Goal: Task Accomplishment & Management: Use online tool/utility

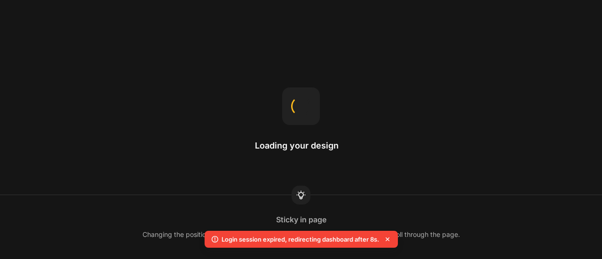
click at [390, 240] on icon at bounding box center [387, 239] width 9 height 9
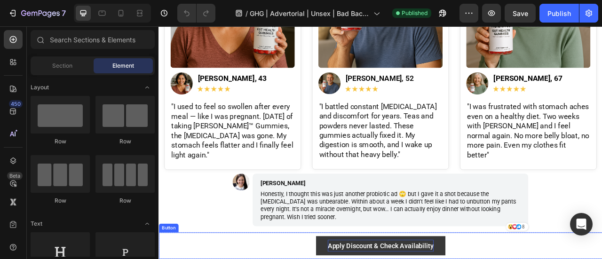
scroll to position [2279, 0]
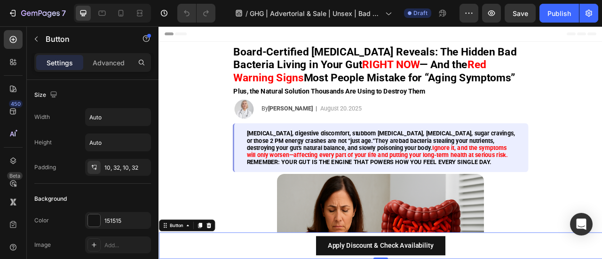
click at [472, 13] on icon "button" at bounding box center [472, 13] width 1 height 1
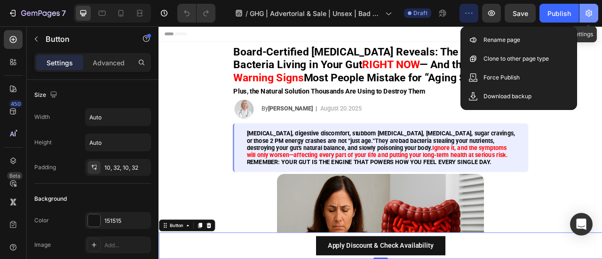
click at [593, 14] on icon "button" at bounding box center [589, 12] width 9 height 9
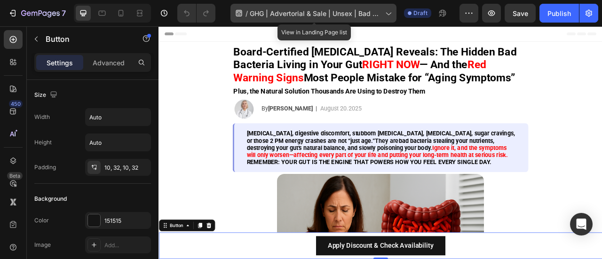
click at [389, 10] on icon at bounding box center [388, 12] width 9 height 9
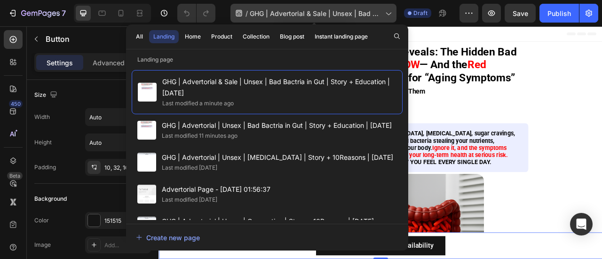
click at [389, 10] on icon at bounding box center [388, 12] width 9 height 9
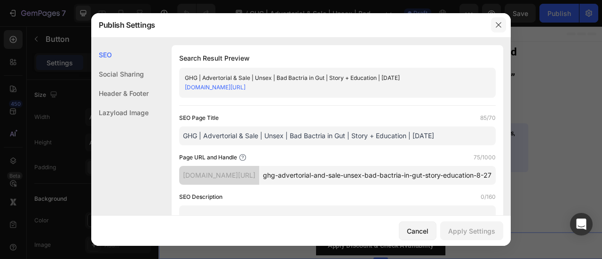
click at [505, 27] on button "button" at bounding box center [498, 24] width 15 height 15
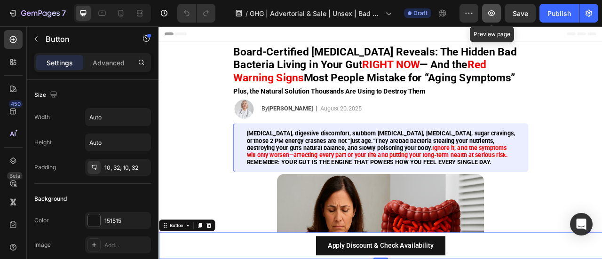
click at [493, 16] on icon "button" at bounding box center [491, 12] width 9 height 9
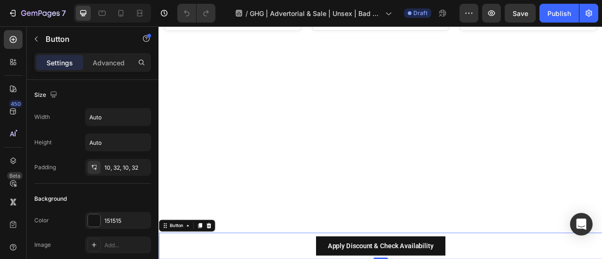
scroll to position [2658, 0]
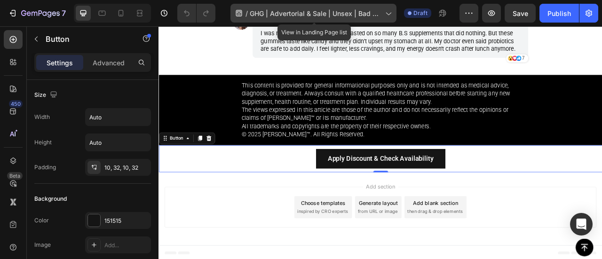
click at [390, 14] on icon at bounding box center [388, 12] width 9 height 9
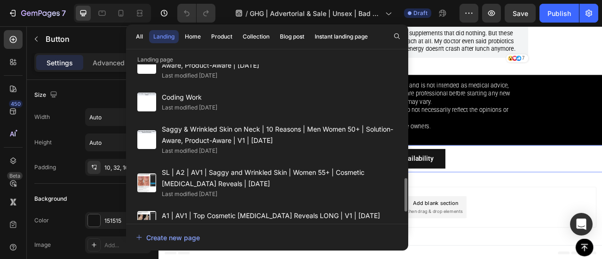
scroll to position [488, 0]
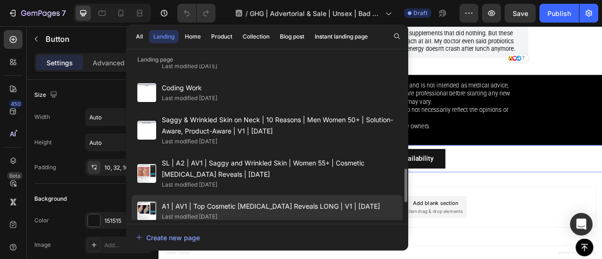
drag, startPoint x: 271, startPoint y: 129, endPoint x: 257, endPoint y: 210, distance: 82.6
click at [257, 210] on div "Landing page GHG | Advertorial & Sale | Unsex | Bad Bactria in Gut | Story + Ed…" at bounding box center [267, 146] width 282 height 182
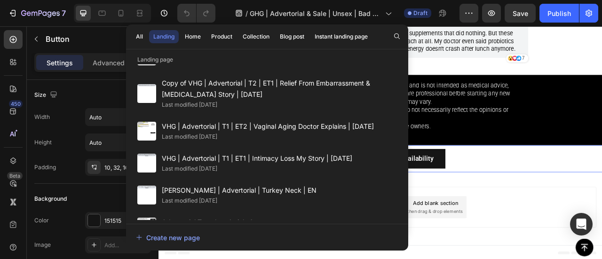
scroll to position [0, 0]
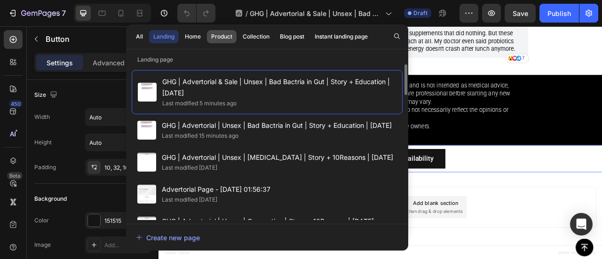
click at [223, 35] on div "Product" at bounding box center [221, 36] width 21 height 8
click at [182, 37] on button "Home" at bounding box center [193, 36] width 24 height 13
click at [217, 34] on div "Product" at bounding box center [221, 36] width 21 height 8
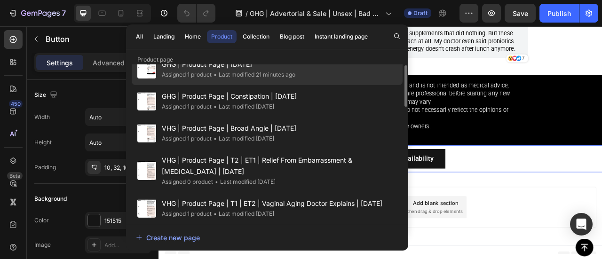
scroll to position [18, 0]
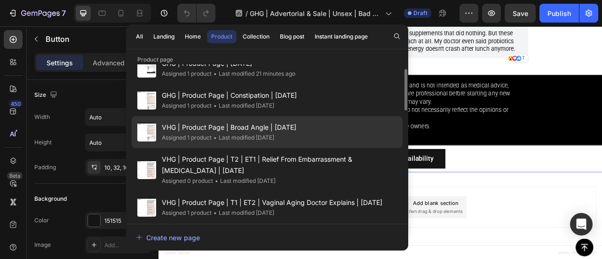
click at [213, 131] on span "VHG | Product Page | Broad Angle | [DATE]" at bounding box center [229, 127] width 135 height 11
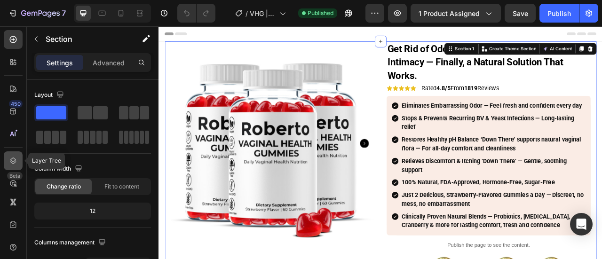
click at [17, 161] on icon at bounding box center [12, 160] width 9 height 9
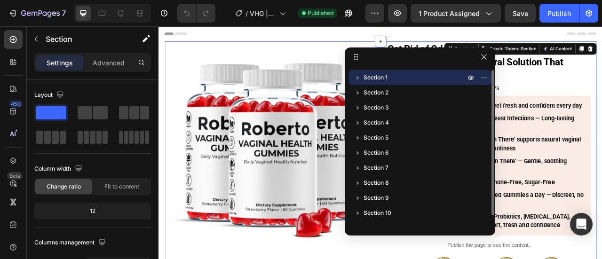
click at [370, 81] on span "Section 1" at bounding box center [376, 77] width 24 height 9
click at [484, 79] on icon "button" at bounding box center [485, 78] width 8 height 8
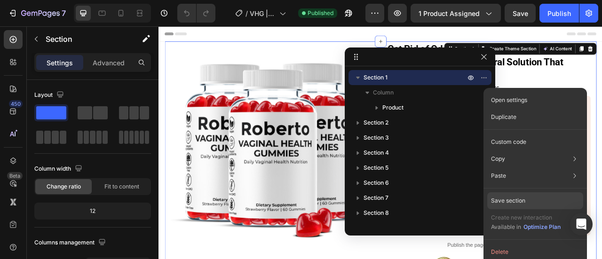
click at [512, 198] on p "Save section" at bounding box center [508, 201] width 34 height 8
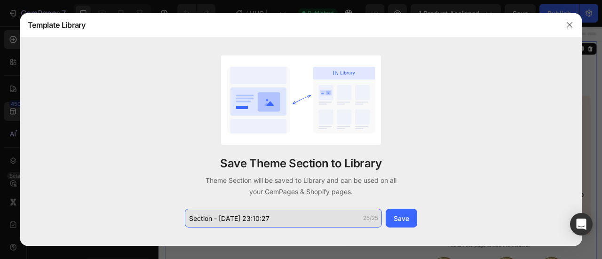
click at [298, 223] on input "Section - Aug 26 23:10:27" at bounding box center [283, 218] width 197 height 19
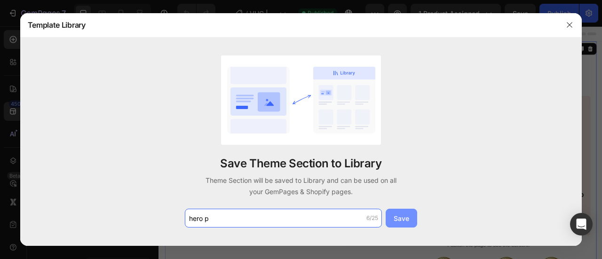
type input "hero p"
click at [394, 214] on div "Save" at bounding box center [402, 219] width 16 height 10
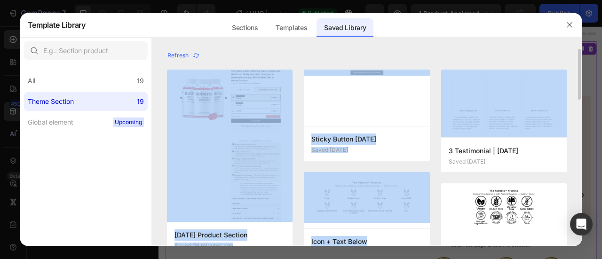
drag, startPoint x: 579, startPoint y: 54, endPoint x: 579, endPoint y: 64, distance: 9.9
click at [579, 64] on div "Refresh 8/27/2025 Product Section Saved 26 minutes ago Add to page Edit Title +…" at bounding box center [367, 148] width 431 height 198
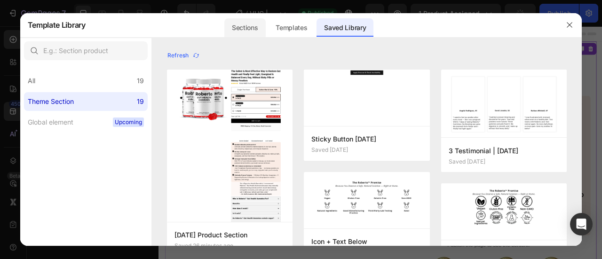
click at [253, 29] on div "Sections" at bounding box center [245, 27] width 41 height 19
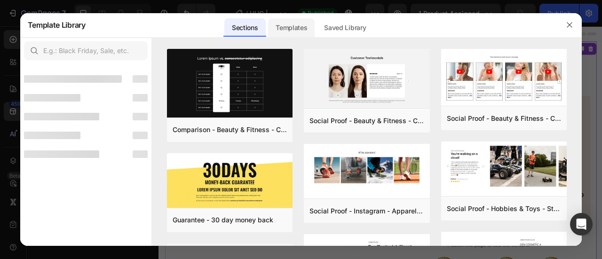
click at [289, 29] on div "Templates" at bounding box center [291, 27] width 47 height 19
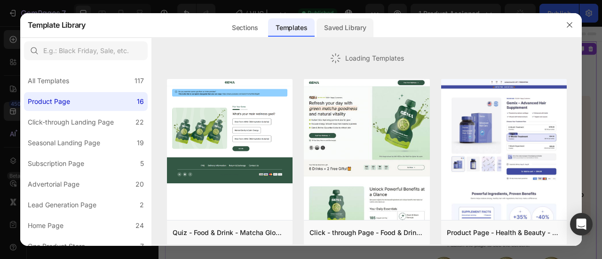
click at [356, 32] on div "Saved Library" at bounding box center [345, 27] width 57 height 19
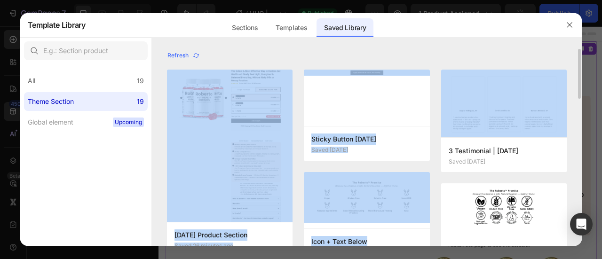
drag, startPoint x: 581, startPoint y: 61, endPoint x: 581, endPoint y: 81, distance: 20.7
click at [581, 81] on div "Refresh 8/27/2025 Product Section Saved 26 minutes ago Add to page Edit Title +…" at bounding box center [367, 148] width 431 height 198
click at [580, 111] on div "Refresh 8/27/2025 Product Section Saved 26 minutes ago Add to page Edit Title +…" at bounding box center [367, 148] width 431 height 198
click at [431, 55] on div "Refresh" at bounding box center [367, 55] width 401 height 13
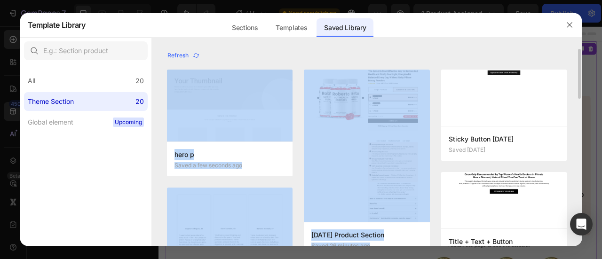
click at [161, 100] on div "Refresh hero p Saved a few seconds ago Add to page Edit 3 Testimonial | 8/25/20…" at bounding box center [367, 148] width 431 height 198
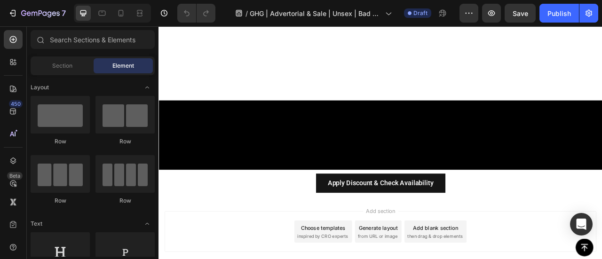
scroll to position [2097, 0]
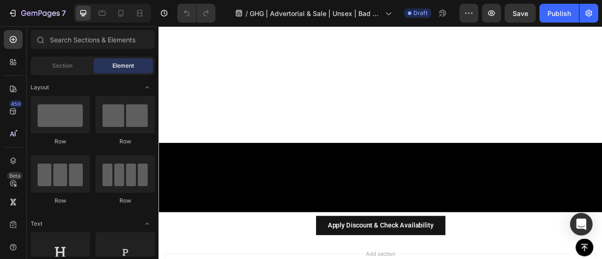
scroll to position [2048, 0]
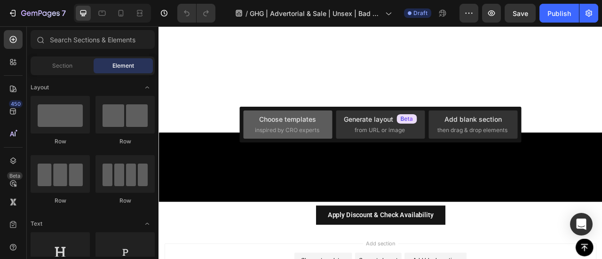
click at [298, 127] on span "inspired by CRO experts" at bounding box center [287, 130] width 64 height 8
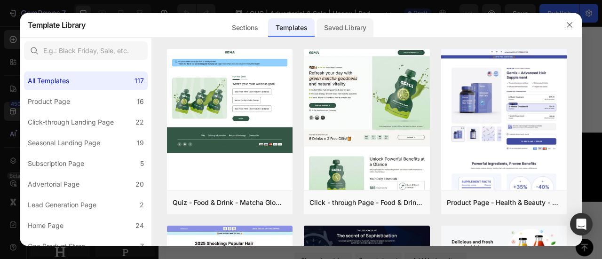
click at [0, 0] on div "Saved Library" at bounding box center [0, 0] width 0 height 0
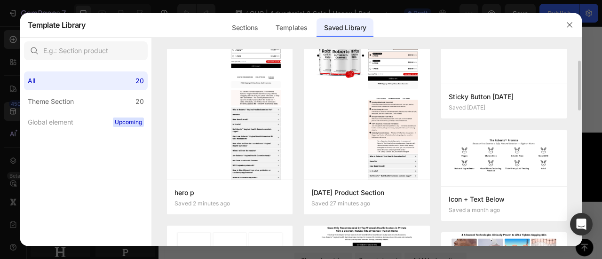
scroll to position [44, 0]
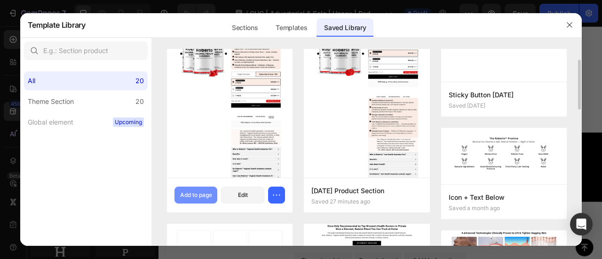
click at [206, 199] on div "Add to page" at bounding box center [196, 195] width 32 height 8
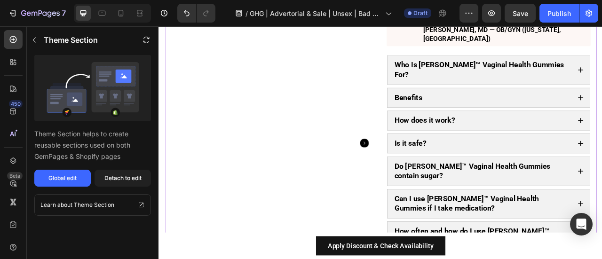
scroll to position [2035, 0]
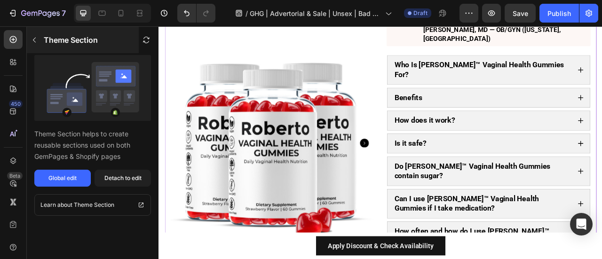
click at [37, 42] on icon "button" at bounding box center [35, 40] width 8 height 8
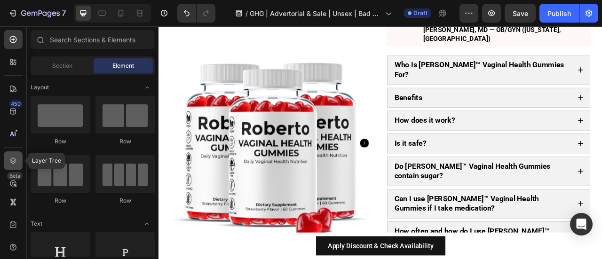
click at [16, 160] on icon at bounding box center [12, 160] width 9 height 9
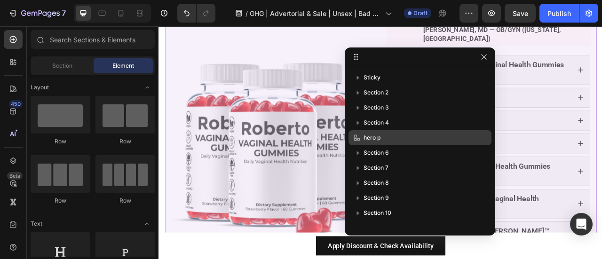
click at [377, 138] on span "hero p" at bounding box center [372, 137] width 17 height 9
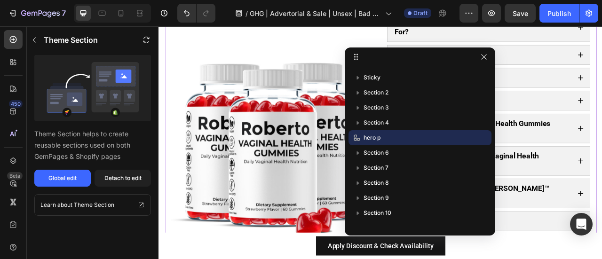
scroll to position [2098, 0]
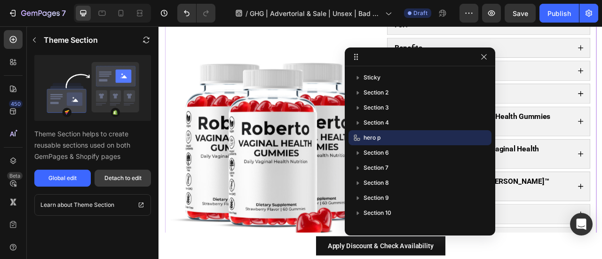
click at [130, 181] on div "Detach to edit" at bounding box center [122, 178] width 37 height 8
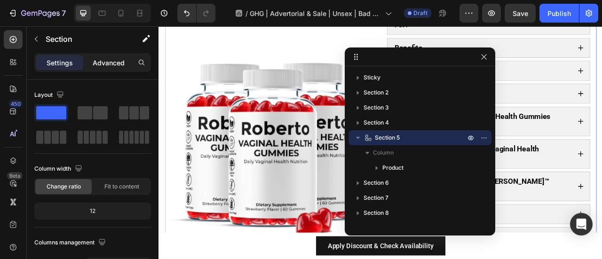
click at [104, 62] on p "Advanced" at bounding box center [109, 63] width 32 height 10
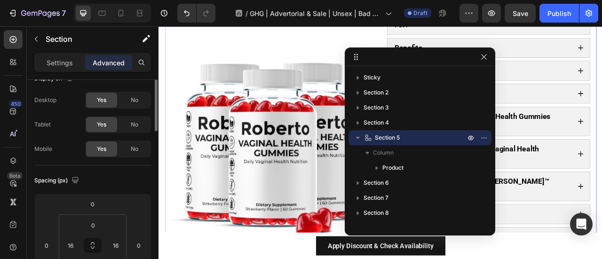
scroll to position [0, 0]
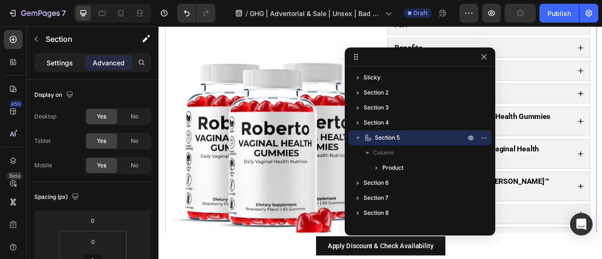
click at [51, 56] on div "Settings" at bounding box center [59, 62] width 47 height 15
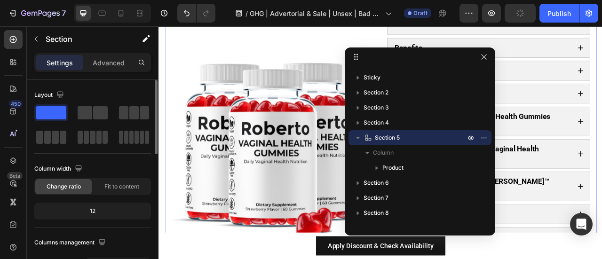
drag, startPoint x: 102, startPoint y: 90, endPoint x: 50, endPoint y: 90, distance: 52.2
click at [102, 90] on div "Layout" at bounding box center [92, 95] width 117 height 15
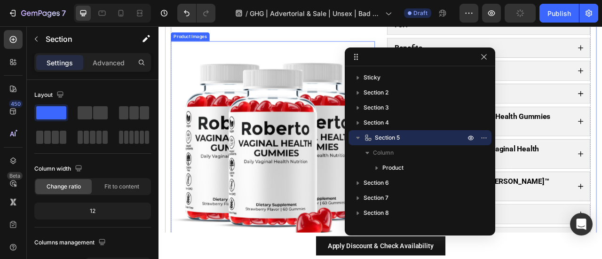
click at [344, 134] on img at bounding box center [304, 175] width 260 height 260
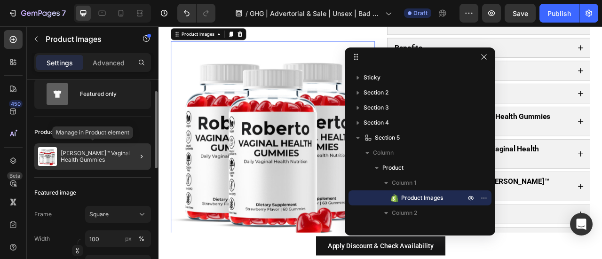
scroll to position [30, 0]
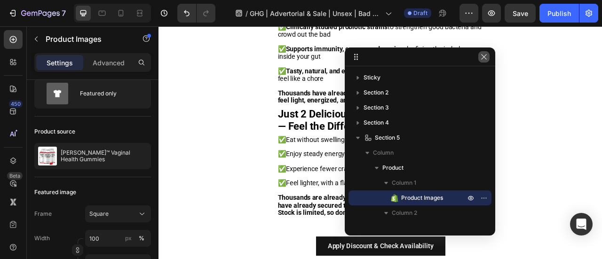
drag, startPoint x: 484, startPoint y: 57, endPoint x: 352, endPoint y: 93, distance: 136.7
click at [484, 57] on icon "button" at bounding box center [484, 56] width 5 height 5
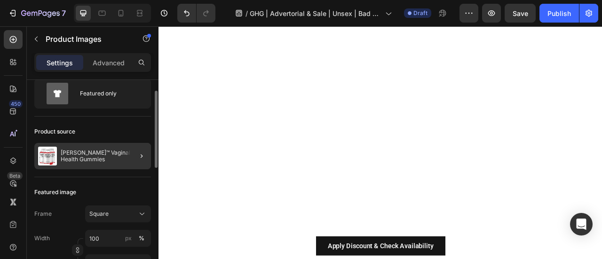
scroll to position [1696, 0]
click at [67, 156] on p "[PERSON_NAME]™ Vaginal Health Gummies" at bounding box center [104, 156] width 87 height 13
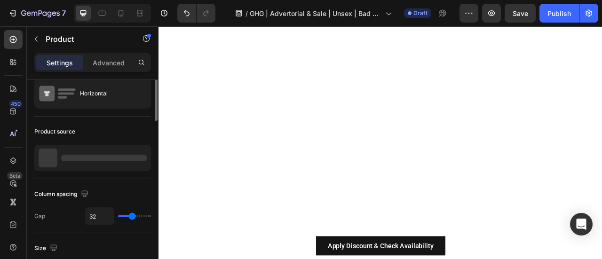
scroll to position [0, 0]
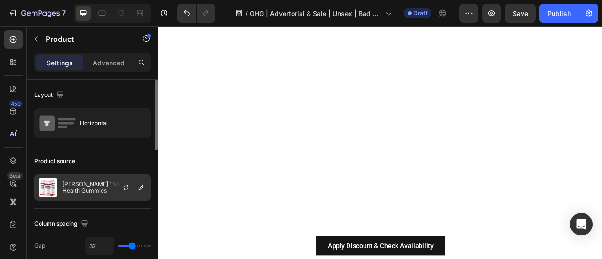
click at [78, 185] on p "[PERSON_NAME]™ Vaginal Health Gummies" at bounding box center [105, 187] width 84 height 13
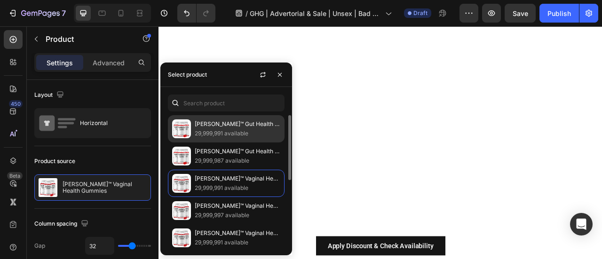
click at [225, 126] on p "[PERSON_NAME]™ Gut Health Gummies" at bounding box center [238, 124] width 86 height 9
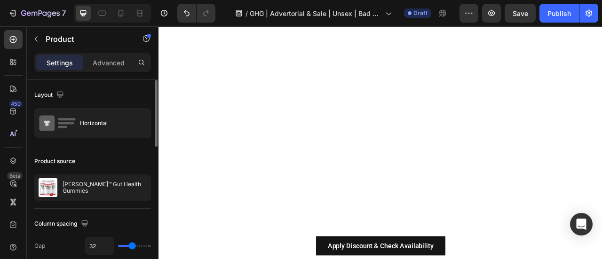
click at [104, 157] on div "Product source" at bounding box center [92, 161] width 117 height 15
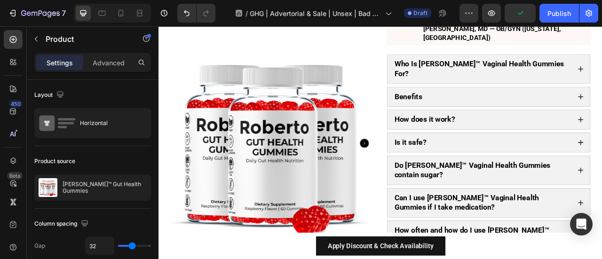
scroll to position [2036, 0]
click at [170, 131] on div "Product Images Get Rid of Odor ‘Down There’ That Ruins Intimacy — Finally, a Na…" at bounding box center [441, 47] width 550 height 930
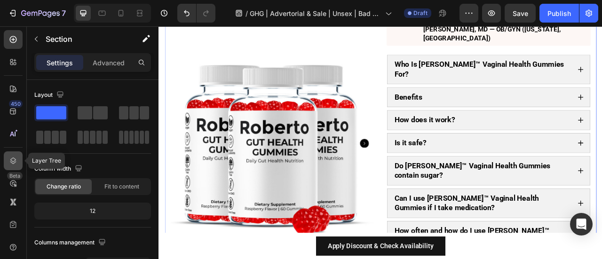
click at [18, 155] on div at bounding box center [13, 161] width 19 height 19
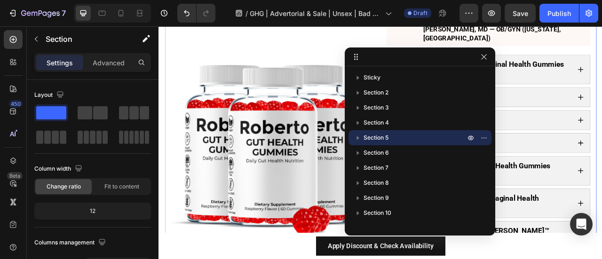
click at [357, 137] on icon "button" at bounding box center [358, 139] width 2 height 4
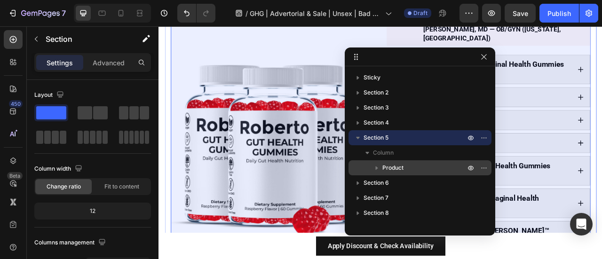
click at [385, 166] on span "Product" at bounding box center [393, 167] width 21 height 9
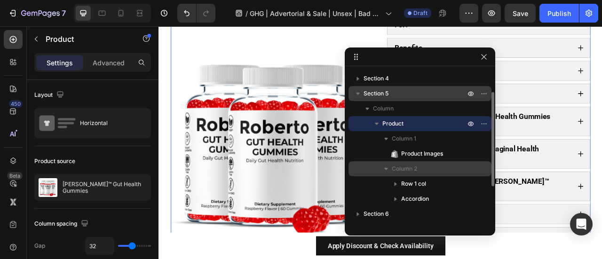
scroll to position [47, 0]
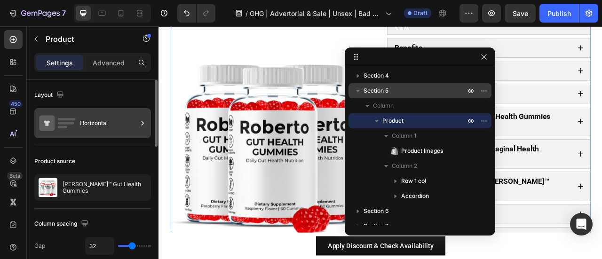
click at [87, 127] on div "Horizontal" at bounding box center [108, 123] width 57 height 22
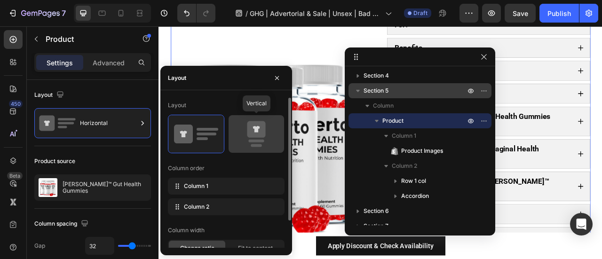
click at [247, 143] on icon at bounding box center [256, 134] width 44 height 26
type input "0"
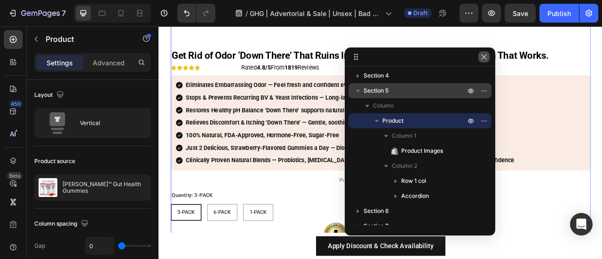
click at [485, 57] on icon "button" at bounding box center [485, 57] width 8 height 8
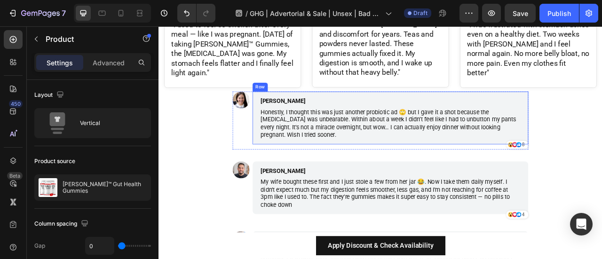
scroll to position [3670, 0]
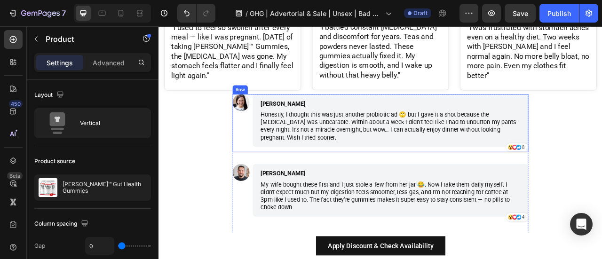
click at [267, 142] on div "Image" at bounding box center [264, 149] width 22 height 74
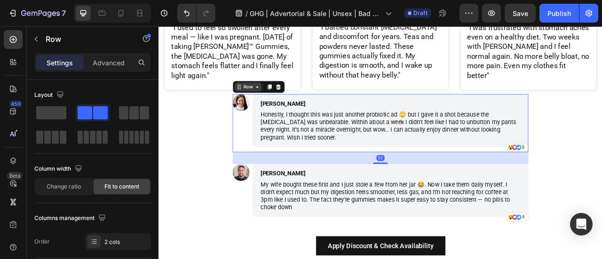
click at [265, 99] on div "Row" at bounding box center [273, 103] width 16 height 8
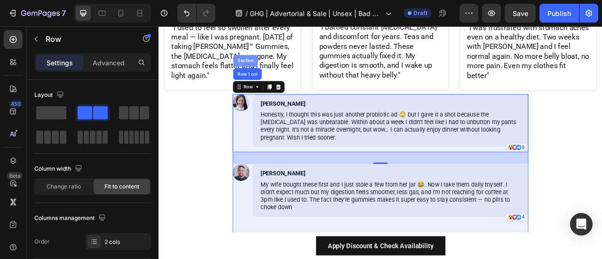
click at [264, 67] on div "Section" at bounding box center [269, 70] width 24 height 6
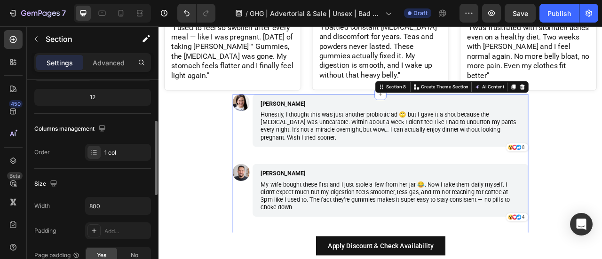
scroll to position [135, 0]
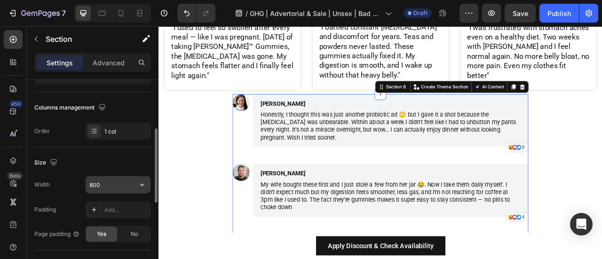
click at [103, 184] on input "800" at bounding box center [118, 185] width 65 height 17
click at [103, 185] on input "800" at bounding box center [118, 185] width 65 height 17
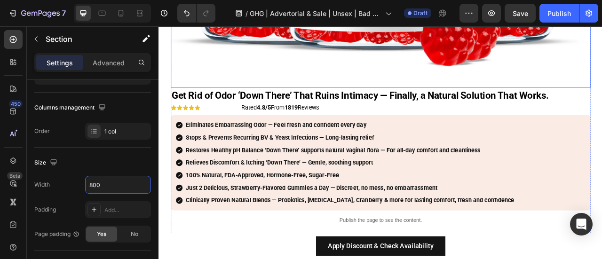
scroll to position [2064, 0]
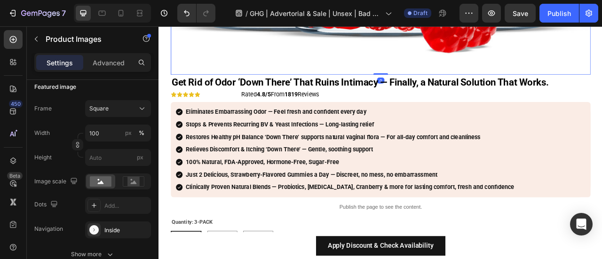
scroll to position [0, 0]
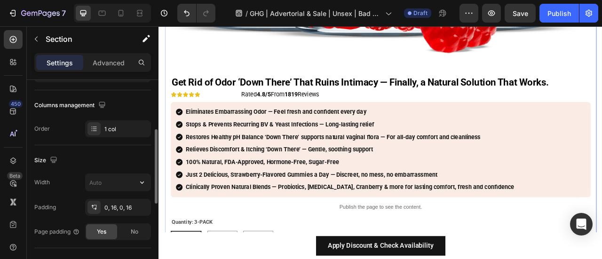
scroll to position [157, 0]
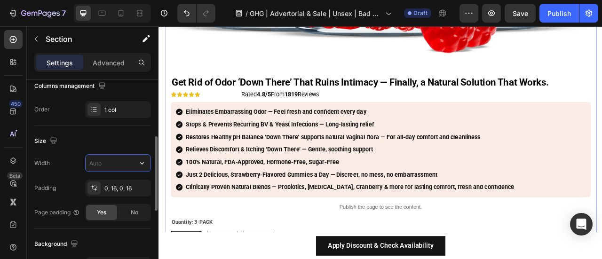
click at [108, 162] on input "text" at bounding box center [118, 163] width 65 height 17
paste input "800"
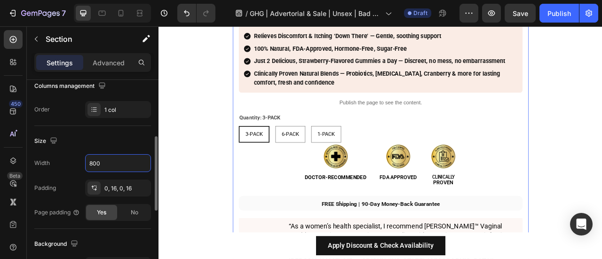
type input "800"
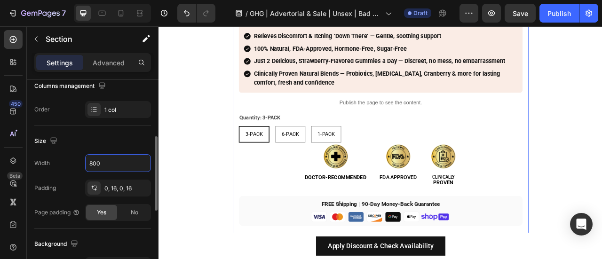
click at [62, 176] on div "Width 800 Padding 0, 16, 0, 16 Page padding Yes No" at bounding box center [92, 187] width 117 height 67
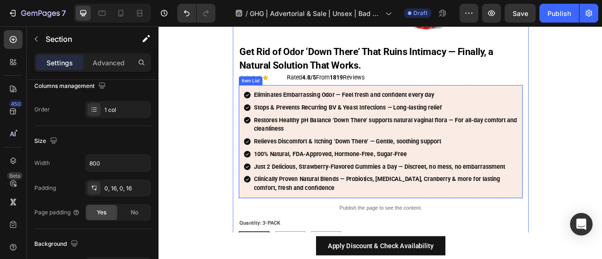
scroll to position [2471, 0]
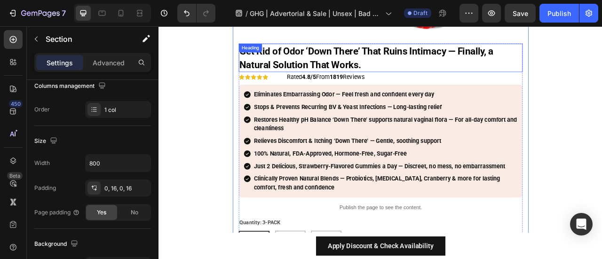
click at [273, 54] on div "Heading" at bounding box center [275, 53] width 26 height 8
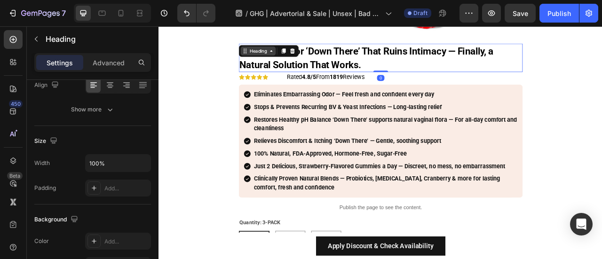
scroll to position [0, 0]
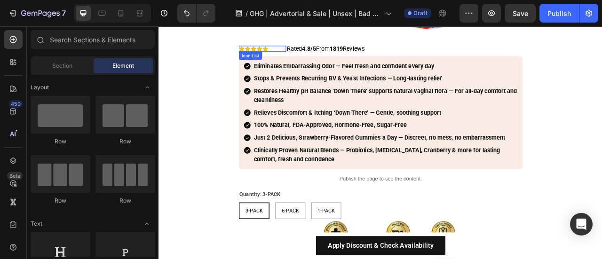
click at [304, 54] on div "Icon Icon Icon Icon Icon" at bounding box center [290, 55] width 60 height 8
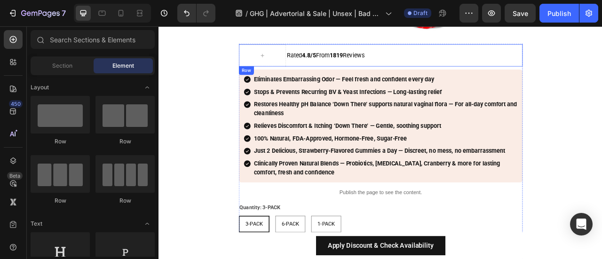
click at [334, 51] on div "Rated 4.8/5 From 1819 Reviews Text Block" at bounding box center [471, 63] width 301 height 28
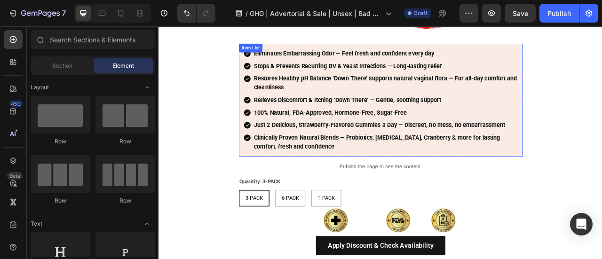
click at [268, 52] on div "Item List" at bounding box center [275, 53] width 26 height 8
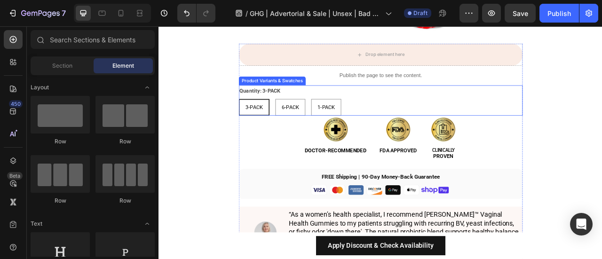
click at [269, 97] on div "Product Variants & Swatches" at bounding box center [302, 95] width 81 height 8
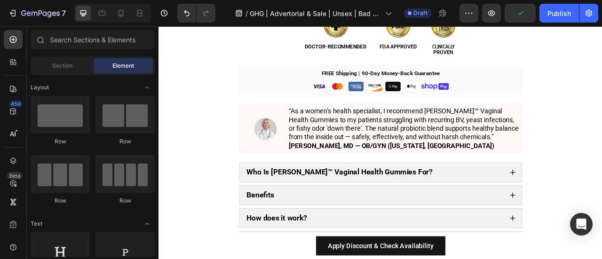
scroll to position [2566, 0]
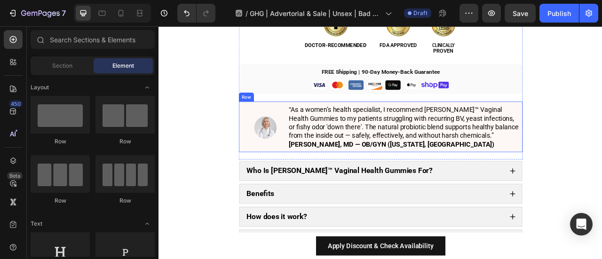
click at [262, 122] on div "Image “As a women’s health specialist, I recommend Roberto™ Vaginal Health Gumm…" at bounding box center [440, 154] width 361 height 64
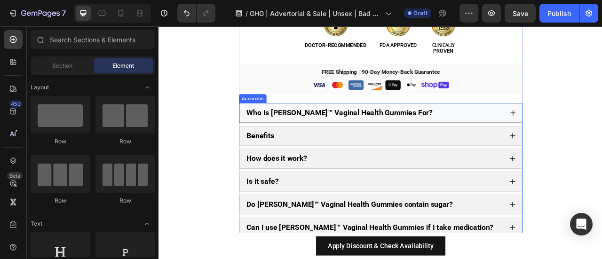
click at [262, 126] on div "Who Is Roberto™ Vaginal Health Gummies For?" at bounding box center [441, 136] width 361 height 25
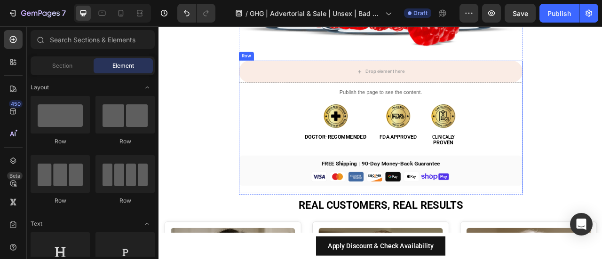
scroll to position [2449, 0]
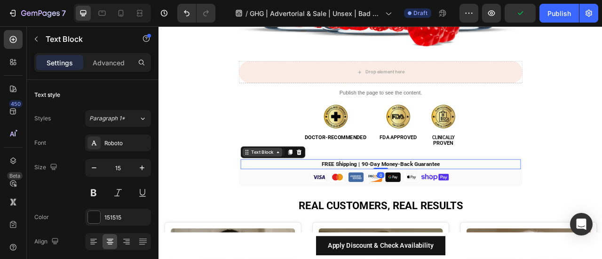
click at [274, 185] on div "Text Block" at bounding box center [290, 186] width 32 height 8
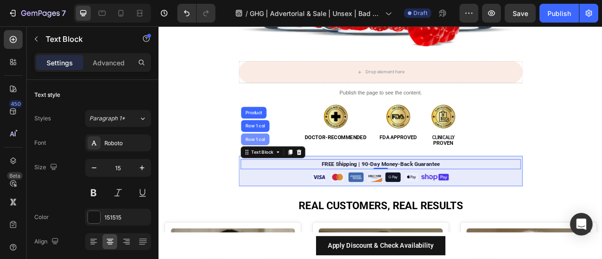
click at [276, 167] on div "Row 1 col" at bounding box center [281, 170] width 29 height 6
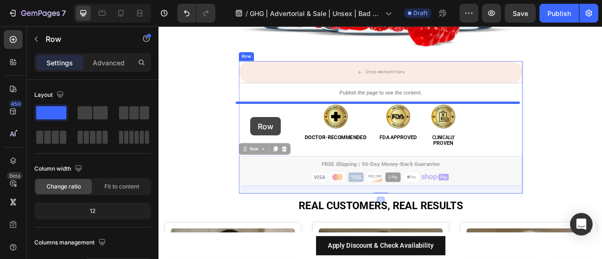
drag, startPoint x: 268, startPoint y: 180, endPoint x: 275, endPoint y: 142, distance: 38.9
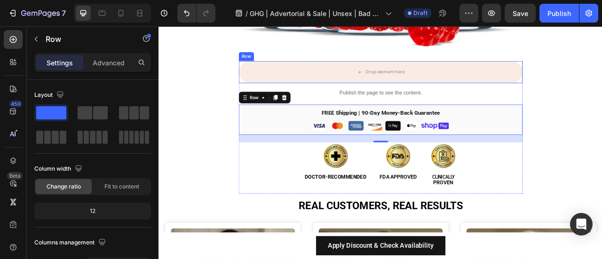
click at [267, 64] on div "Row" at bounding box center [270, 64] width 16 height 8
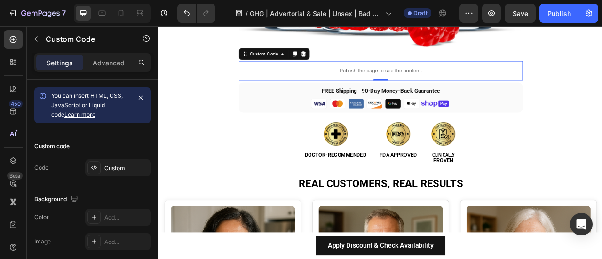
click at [442, 79] on p "Publish the page to see the content." at bounding box center [440, 83] width 361 height 10
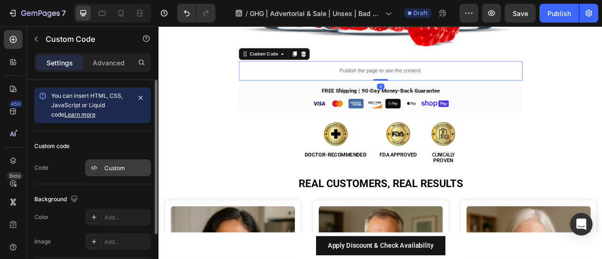
click at [93, 167] on icon at bounding box center [94, 168] width 8 height 8
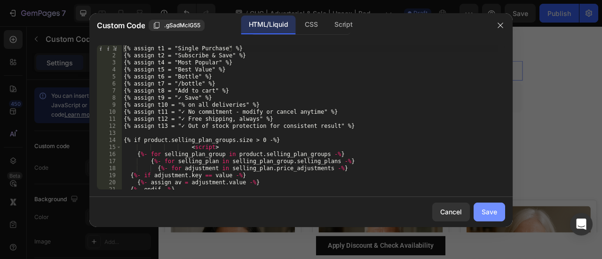
click at [489, 212] on div "Save" at bounding box center [490, 212] width 16 height 10
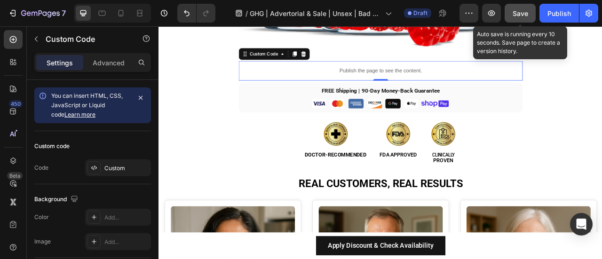
click at [514, 13] on span "Save" at bounding box center [521, 13] width 16 height 8
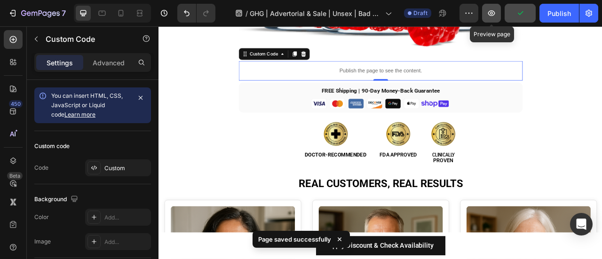
click at [489, 16] on icon "button" at bounding box center [491, 12] width 9 height 9
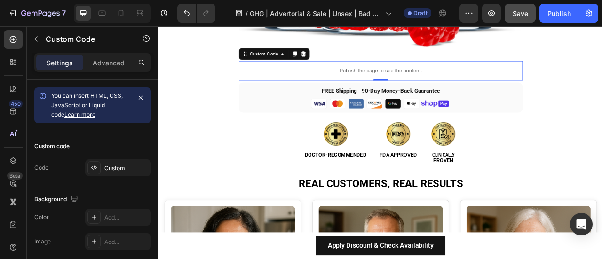
click at [324, 83] on p "Publish the page to see the content." at bounding box center [440, 83] width 361 height 10
click at [289, 58] on div "Custom Code" at bounding box center [292, 61] width 40 height 8
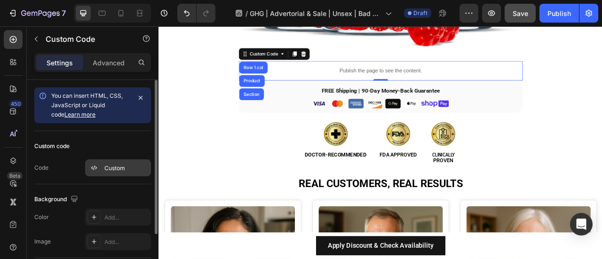
click at [97, 166] on icon at bounding box center [94, 168] width 8 height 8
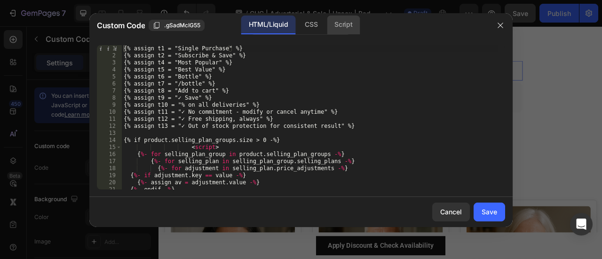
click at [337, 20] on div "Script" at bounding box center [343, 25] width 33 height 19
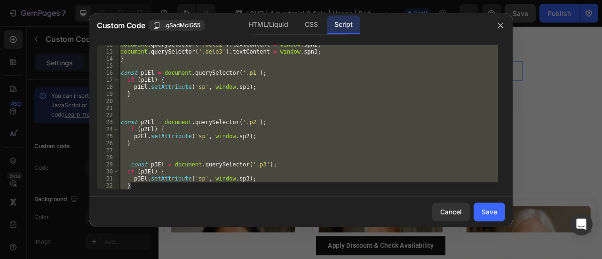
scroll to position [81, 0]
click at [229, 188] on div "document . querySelector ( '.dele2' ) . textContent = window . spn2 ; document …" at bounding box center [309, 117] width 380 height 145
type textarea "}"
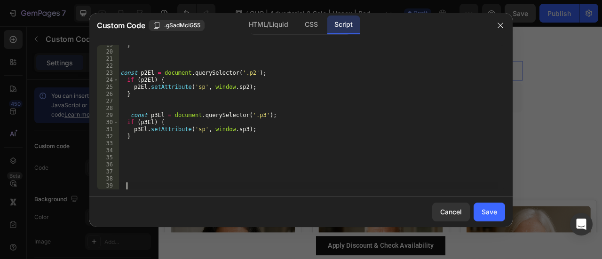
paste textarea
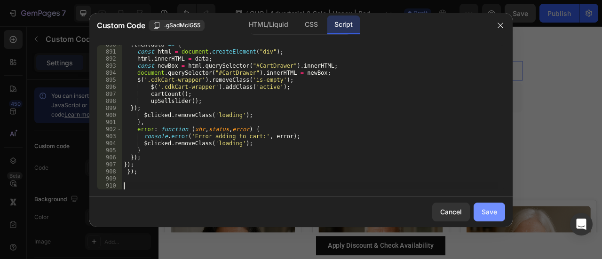
click at [486, 209] on div "Save" at bounding box center [490, 212] width 16 height 10
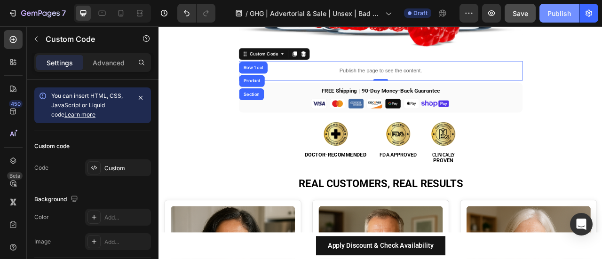
click at [563, 4] on button "Publish" at bounding box center [560, 13] width 40 height 19
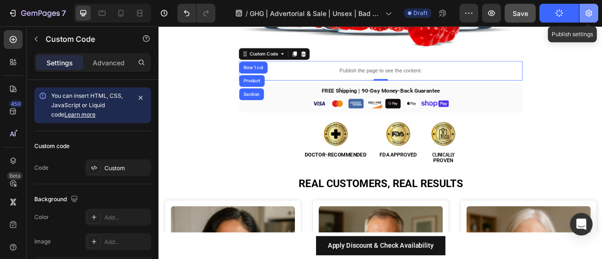
click at [589, 15] on icon "button" at bounding box center [589, 12] width 9 height 9
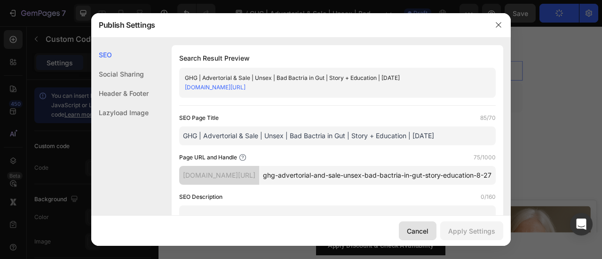
click at [435, 231] on button "Cancel" at bounding box center [418, 231] width 38 height 19
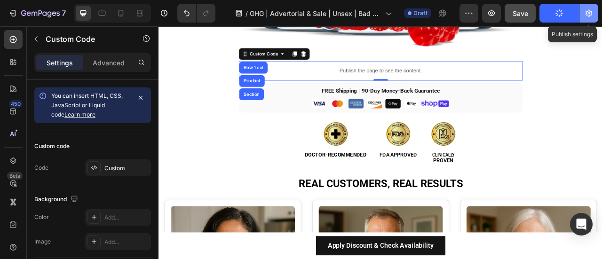
click at [584, 13] on button "button" at bounding box center [589, 13] width 19 height 19
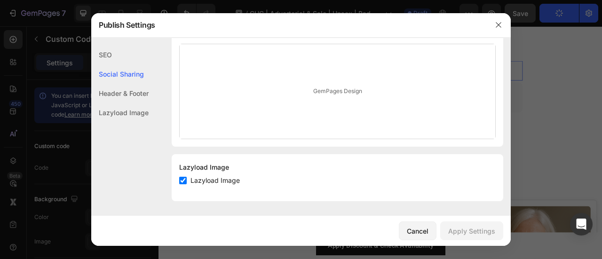
scroll to position [0, 0]
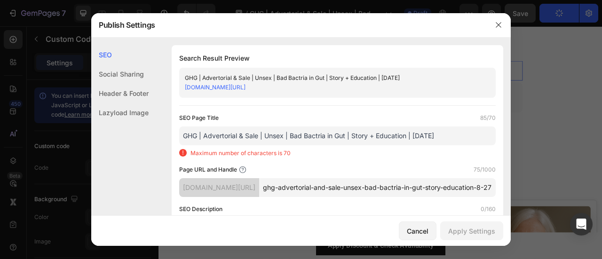
drag, startPoint x: 518, startPoint y: 29, endPoint x: 459, endPoint y: 1, distance: 64.4
click at [518, 29] on div at bounding box center [301, 129] width 602 height 259
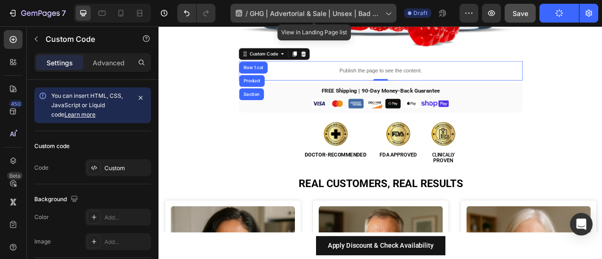
click at [389, 13] on icon at bounding box center [388, 12] width 9 height 9
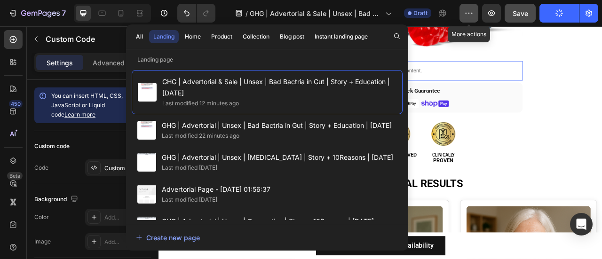
click at [475, 13] on button "button" at bounding box center [469, 13] width 19 height 19
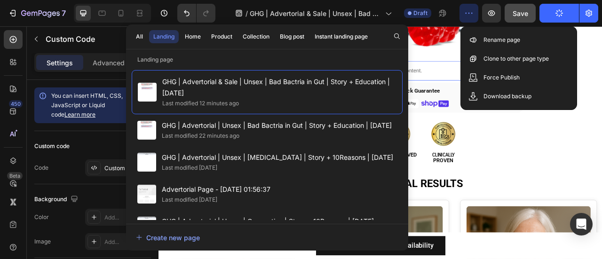
click at [475, 14] on button "button" at bounding box center [469, 13] width 19 height 19
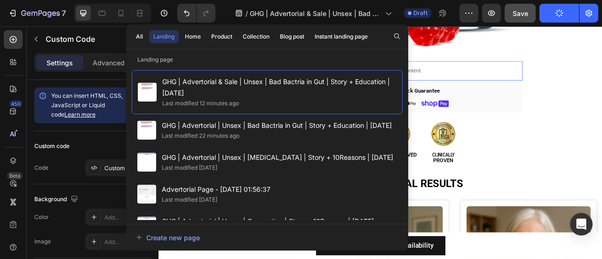
click at [561, 16] on icon "button" at bounding box center [559, 13] width 10 height 10
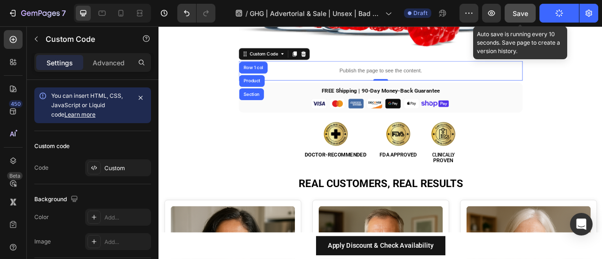
click at [518, 17] on div "Save" at bounding box center [521, 13] width 16 height 10
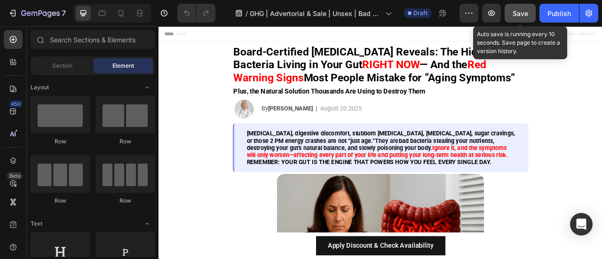
click at [523, 13] on span "Save" at bounding box center [521, 13] width 16 height 8
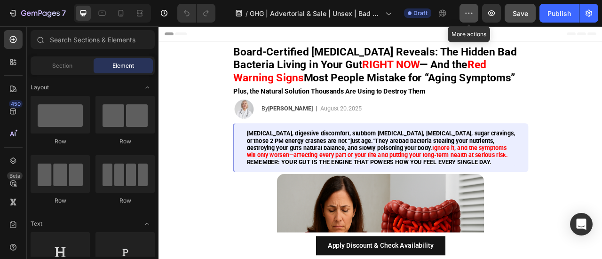
click at [471, 17] on icon "button" at bounding box center [469, 12] width 9 height 9
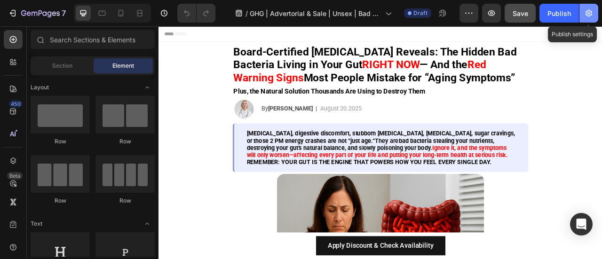
click at [594, 16] on button "button" at bounding box center [589, 13] width 19 height 19
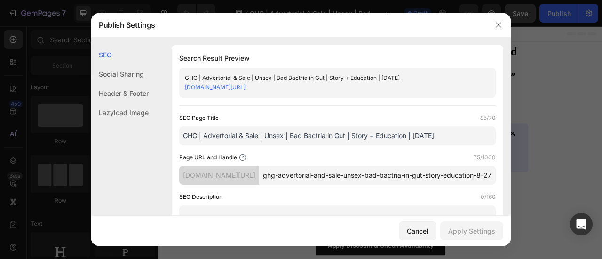
click at [541, 80] on div at bounding box center [301, 129] width 602 height 259
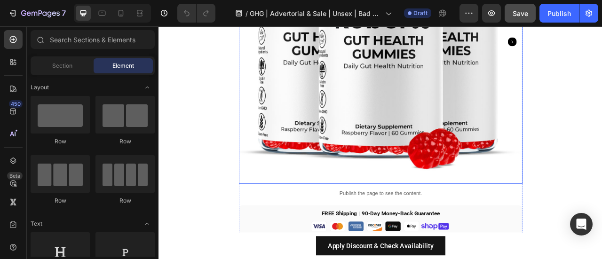
scroll to position [2295, 0]
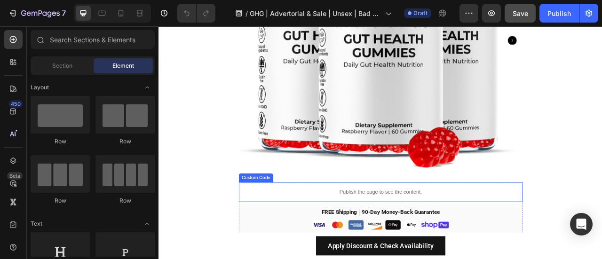
click at [287, 241] on p "Publish the page to see the content." at bounding box center [440, 237] width 361 height 10
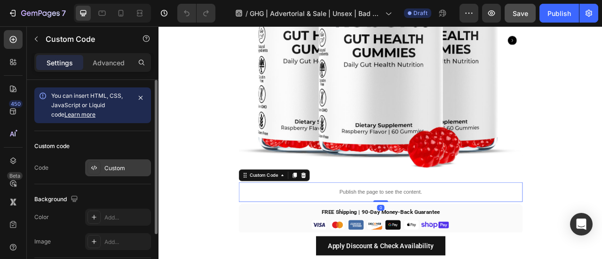
click at [135, 170] on div "Custom" at bounding box center [126, 168] width 44 height 8
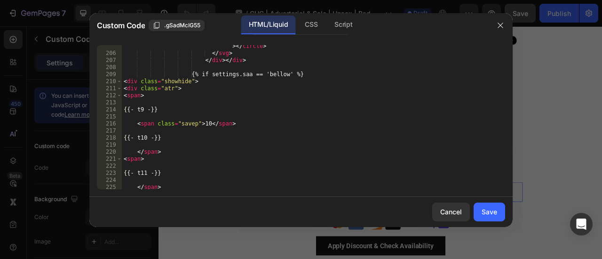
scroll to position [1599, 0]
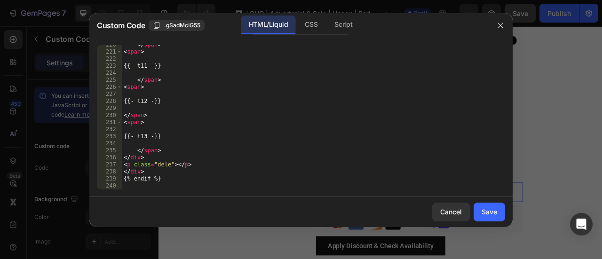
click at [310, 183] on div "</ span > < span > {{- t11 -}} </ span > < span > {{- t12 -}} </ span > < span …" at bounding box center [310, 120] width 377 height 159
paste textarea "></script>"
type textarea "></script>"
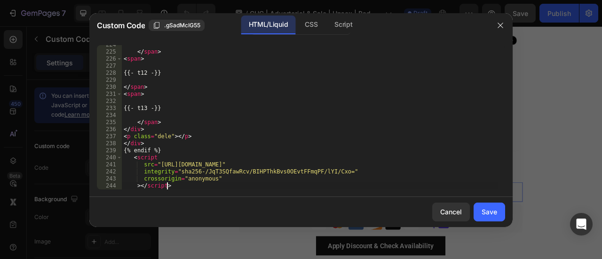
scroll to position [1628, 0]
click at [495, 210] on div "Save" at bounding box center [490, 212] width 16 height 10
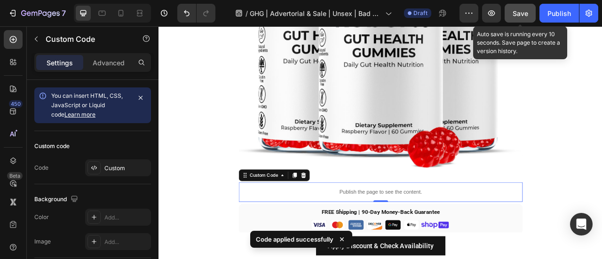
click at [530, 13] on button "Save" at bounding box center [520, 13] width 31 height 19
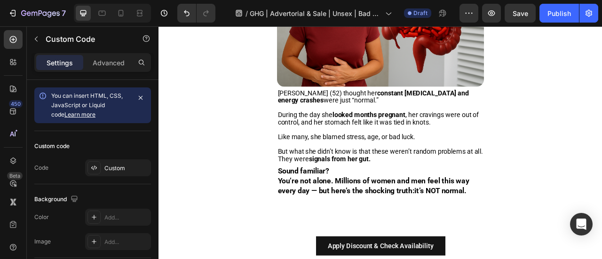
scroll to position [0, 0]
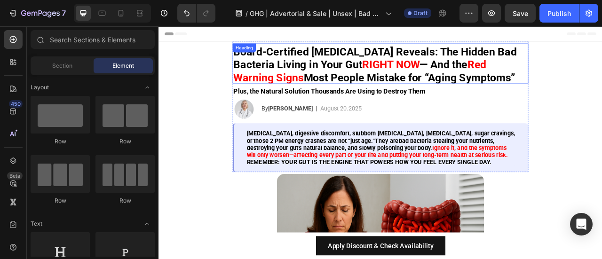
click at [260, 51] on div "Heading" at bounding box center [268, 53] width 26 height 8
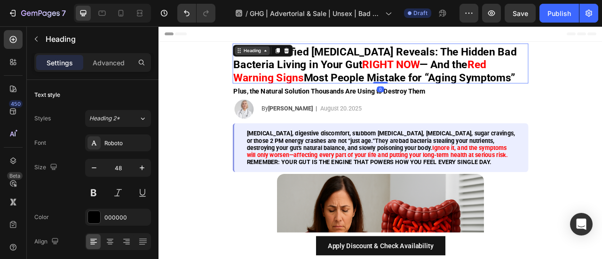
click at [268, 52] on div "Heading" at bounding box center [277, 57] width 45 height 11
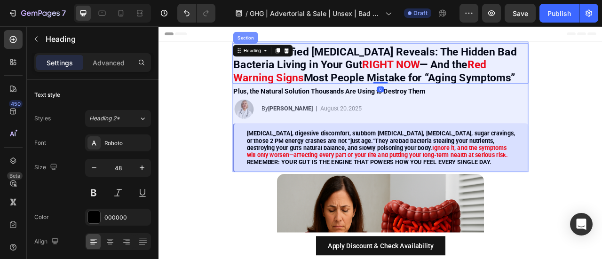
click at [265, 43] on div "Section" at bounding box center [269, 41] width 24 height 6
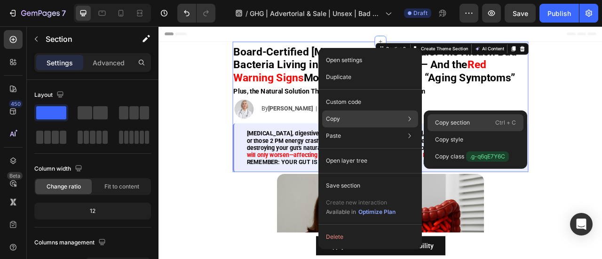
click at [438, 120] on p "Copy section" at bounding box center [452, 123] width 35 height 8
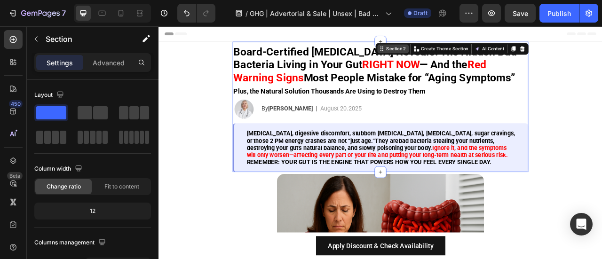
click at [452, 56] on div "Section 2" at bounding box center [460, 55] width 29 height 8
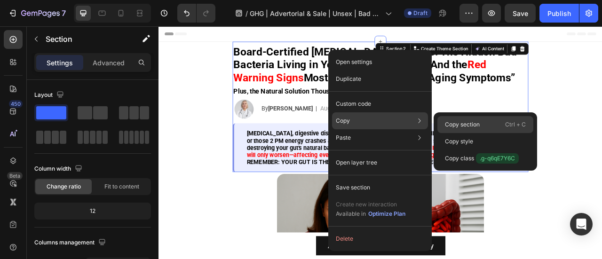
click at [456, 125] on p "Copy section" at bounding box center [462, 124] width 35 height 8
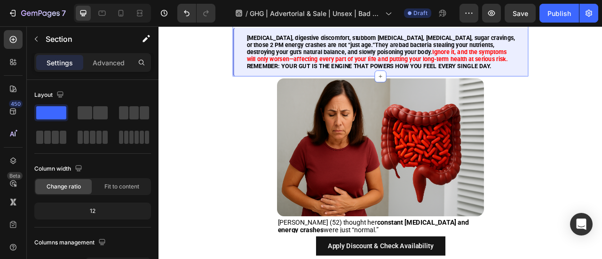
scroll to position [125, 0]
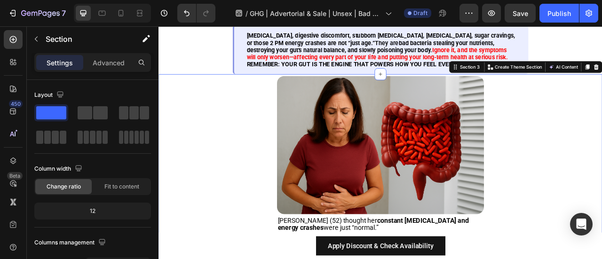
click at [258, 96] on div "Image Maria (52) thought her constant bloating and energy crashes were just “no…" at bounding box center [441, 248] width 565 height 322
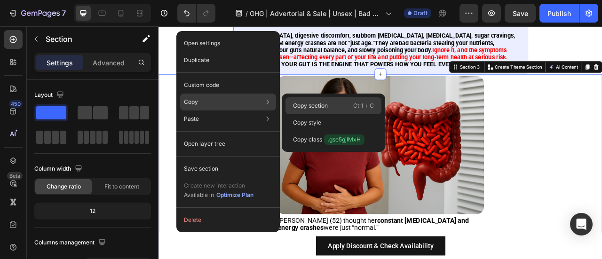
click at [303, 104] on p "Copy section" at bounding box center [310, 106] width 35 height 8
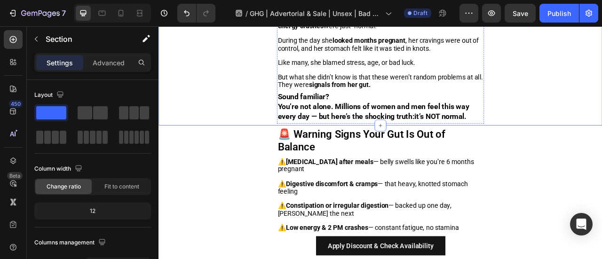
scroll to position [394, 0]
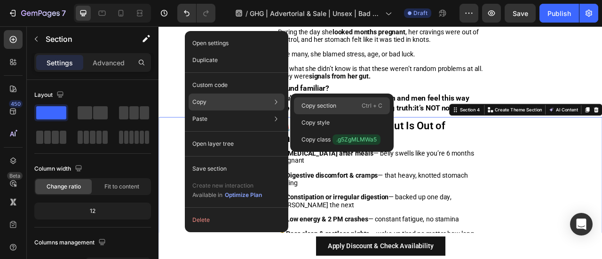
drag, startPoint x: 320, startPoint y: 103, endPoint x: 211, endPoint y: 69, distance: 113.9
click at [320, 103] on p "Copy section" at bounding box center [319, 106] width 35 height 8
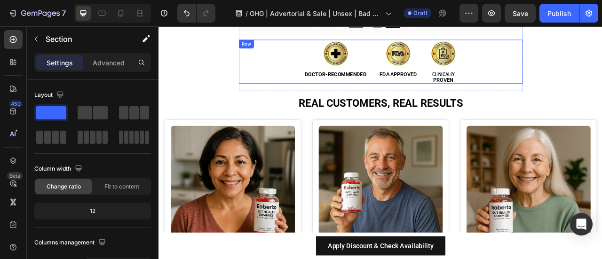
scroll to position [2544, 0]
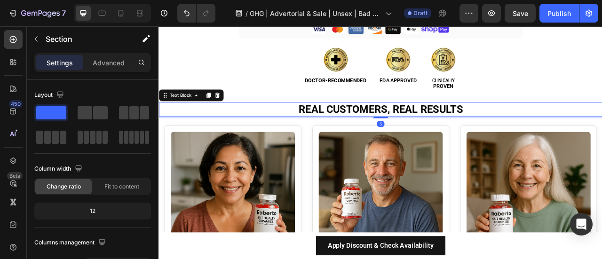
click at [169, 128] on p "REAL CUSTOMERS, REAL RESULTS" at bounding box center [441, 132] width 563 height 16
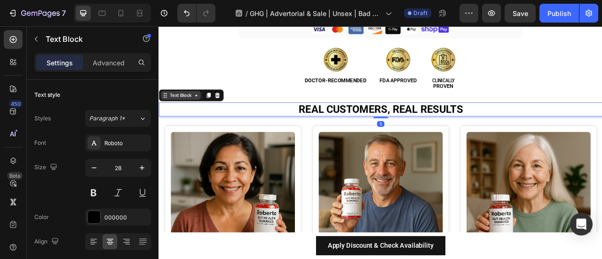
click at [177, 114] on div "Text Block" at bounding box center [186, 114] width 32 height 8
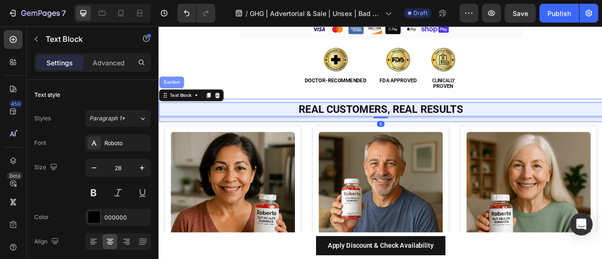
click at [183, 98] on div "Section" at bounding box center [175, 98] width 24 height 6
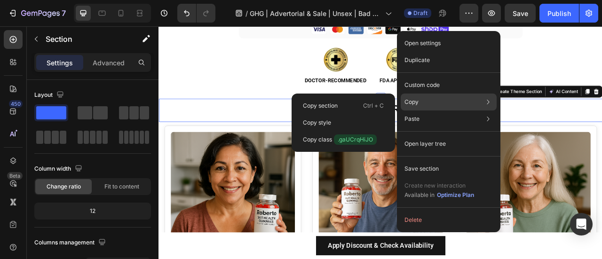
click at [418, 100] on p "Copy" at bounding box center [412, 102] width 14 height 8
click at [350, 114] on div "Copy section Ctrl + C" at bounding box center [344, 122] width 96 height 17
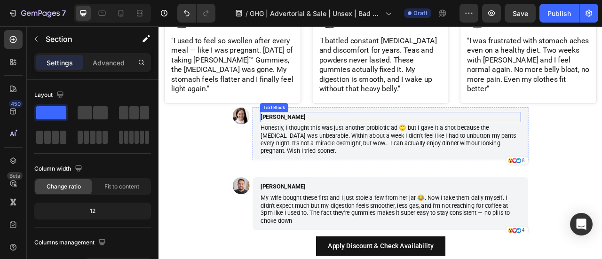
scroll to position [2885, 0]
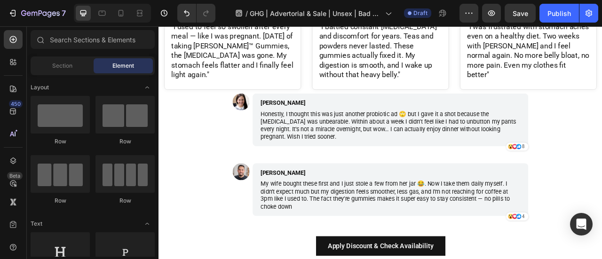
click at [263, 143] on div "Image" at bounding box center [264, 149] width 22 height 74
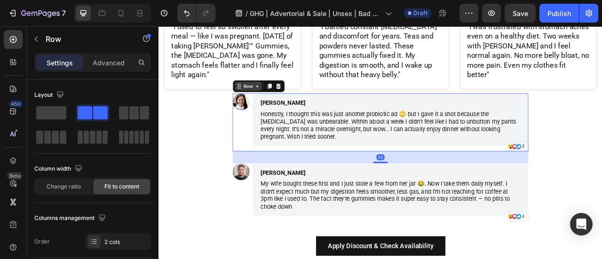
click at [265, 98] on div "Row" at bounding box center [273, 102] width 16 height 8
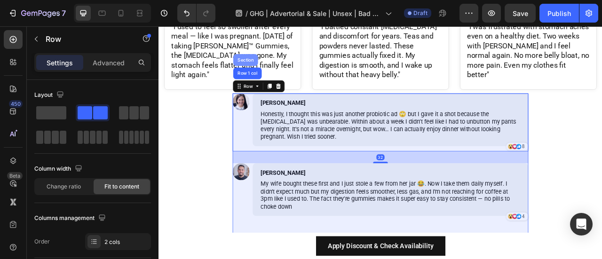
click at [269, 66] on div "Section" at bounding box center [269, 69] width 24 height 6
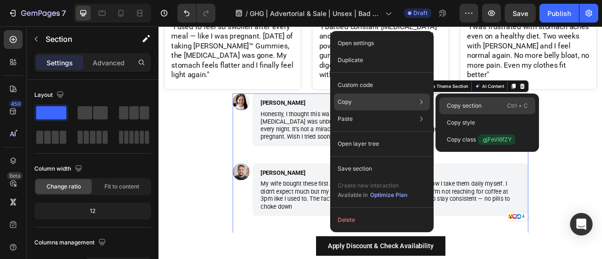
click at [465, 104] on p "Copy section" at bounding box center [464, 106] width 35 height 8
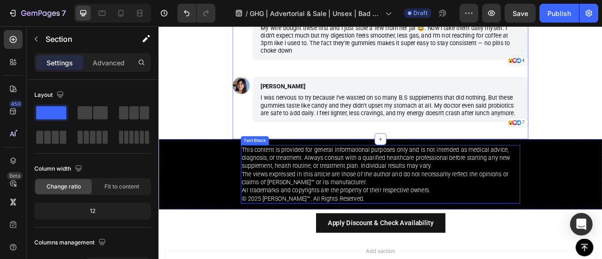
scroll to position [3080, 0]
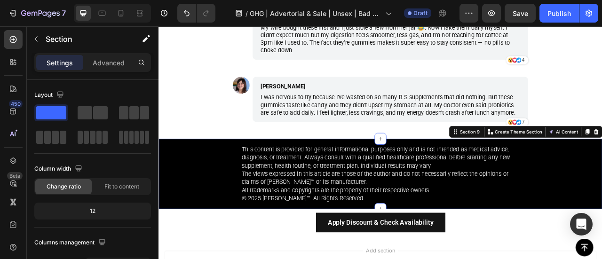
click at [194, 186] on div "This content is provided for general informational purposes only and is not int…" at bounding box center [441, 213] width 565 height 89
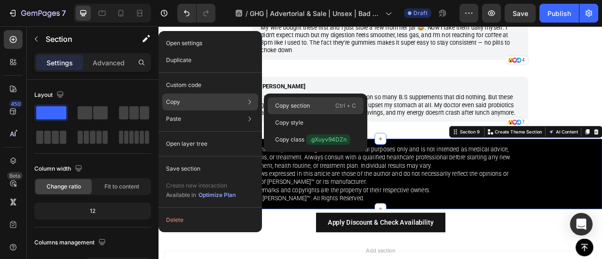
click at [300, 107] on p "Copy section" at bounding box center [292, 106] width 35 height 8
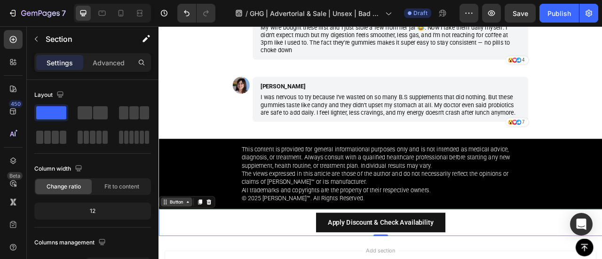
click at [167, 254] on div "Button" at bounding box center [181, 249] width 40 height 11
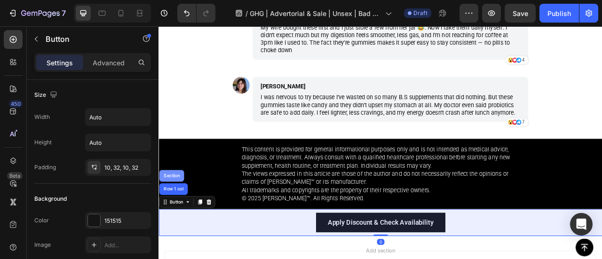
click at [178, 215] on div "Section" at bounding box center [175, 217] width 24 height 6
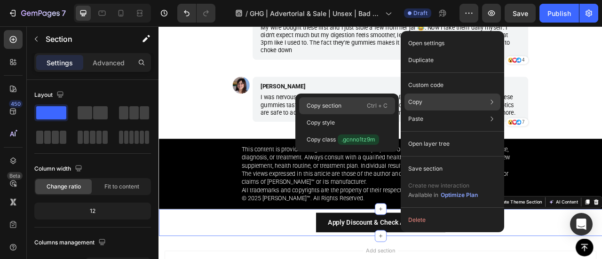
click at [372, 108] on p "Ctrl + C" at bounding box center [377, 105] width 21 height 9
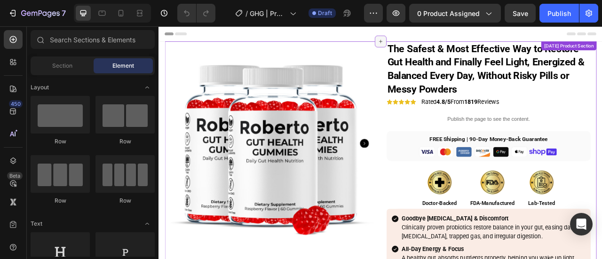
click at [439, 46] on icon at bounding box center [441, 46] width 8 height 8
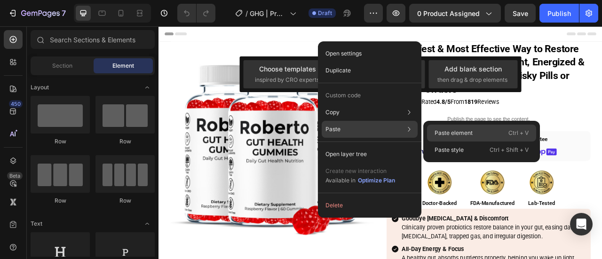
click at [456, 132] on p "Paste element" at bounding box center [454, 133] width 38 height 8
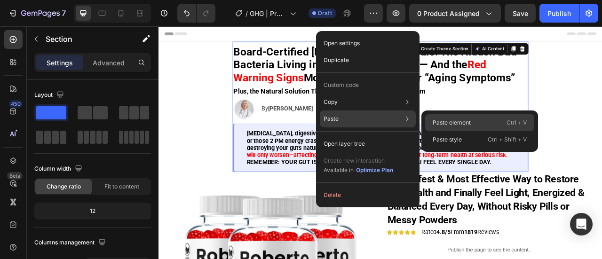
click at [441, 123] on p "Paste element" at bounding box center [452, 123] width 38 height 8
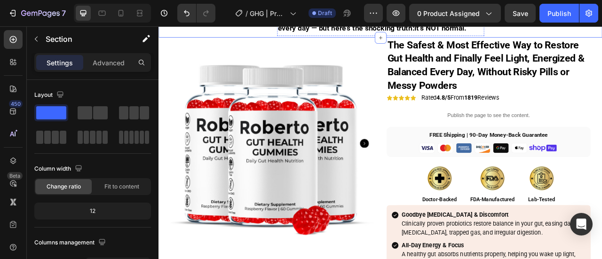
scroll to position [320, 0]
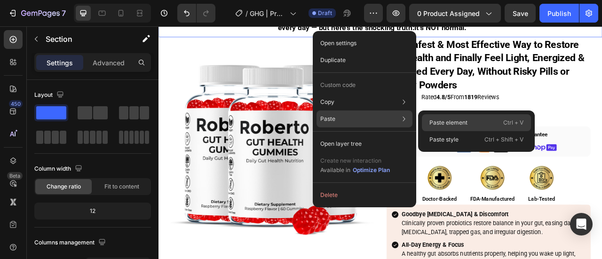
click at [447, 126] on p "Paste element" at bounding box center [449, 123] width 38 height 8
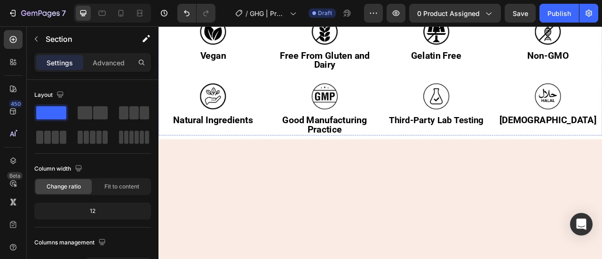
scroll to position [3252, 0]
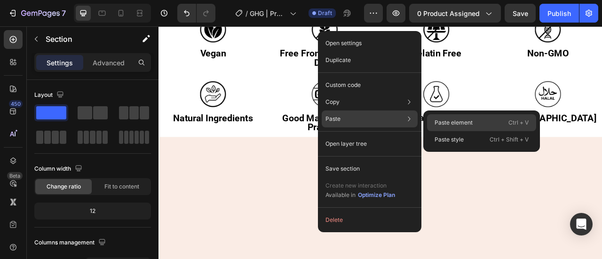
click at [459, 131] on div "Paste element Ctrl + V" at bounding box center [481, 139] width 109 height 17
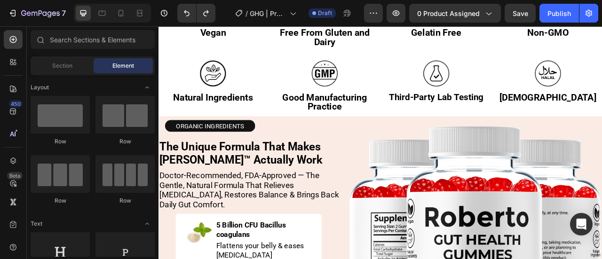
scroll to position [3279, 0]
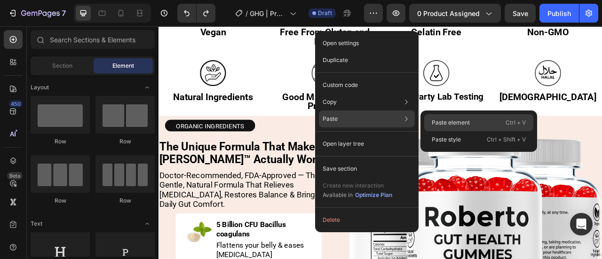
drag, startPoint x: 450, startPoint y: 120, endPoint x: 370, endPoint y: 120, distance: 79.5
click at [450, 120] on p "Paste element" at bounding box center [451, 123] width 38 height 8
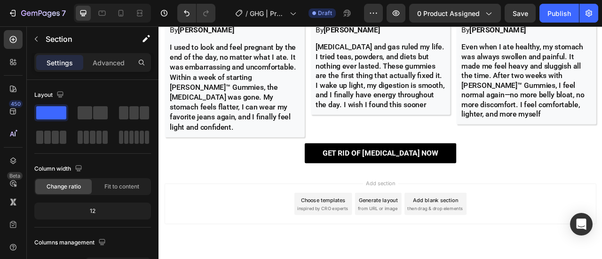
scroll to position [5493, 0]
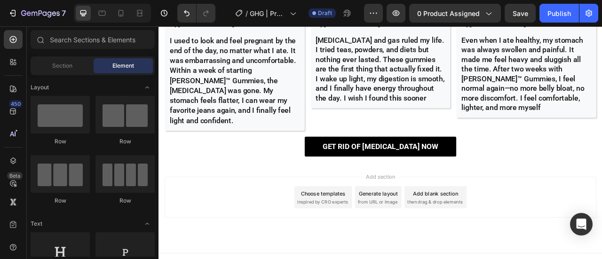
drag, startPoint x: 287, startPoint y: 230, endPoint x: 255, endPoint y: 230, distance: 32.5
click at [255, 230] on div "Add section Choose templates inspired by CRO experts Generate layout from URL o…" at bounding box center [441, 244] width 550 height 52
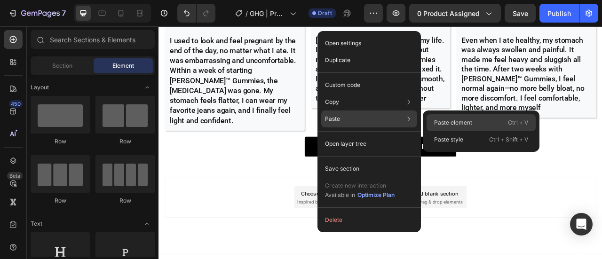
click at [452, 122] on p "Paste element" at bounding box center [453, 123] width 38 height 8
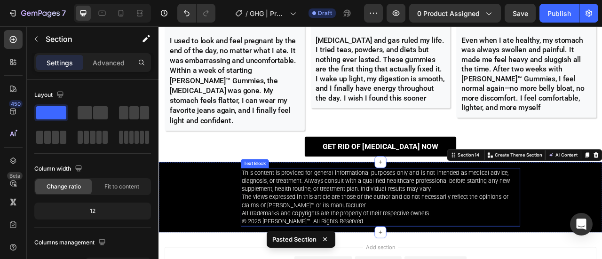
scroll to position [5581, 0]
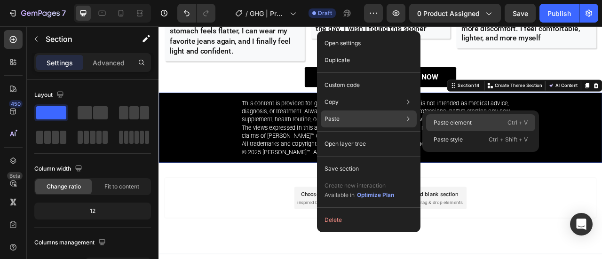
click at [451, 131] on div "Paste element Ctrl + V" at bounding box center [480, 139] width 109 height 17
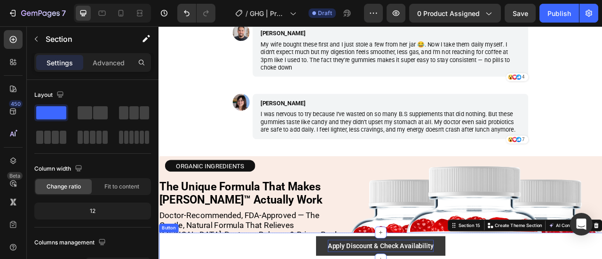
scroll to position [3485, 0]
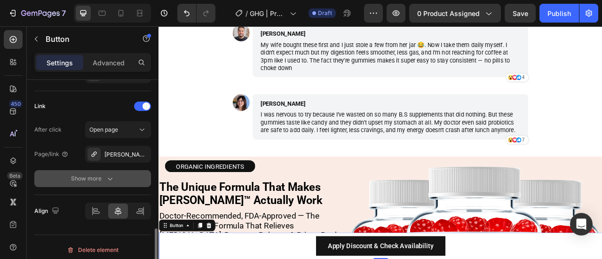
scroll to position [537, 0]
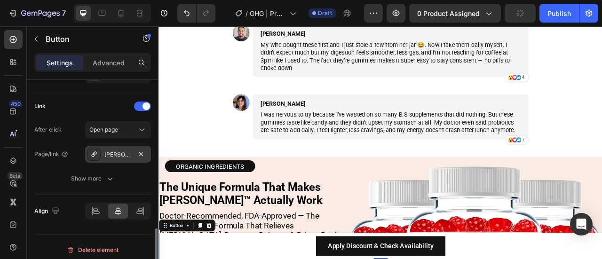
click at [105, 155] on div "[PERSON_NAME]™ Gut Health Gummies" at bounding box center [117, 155] width 27 height 8
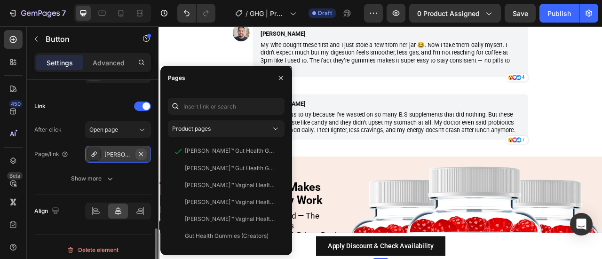
click at [143, 151] on icon "button" at bounding box center [141, 155] width 8 height 8
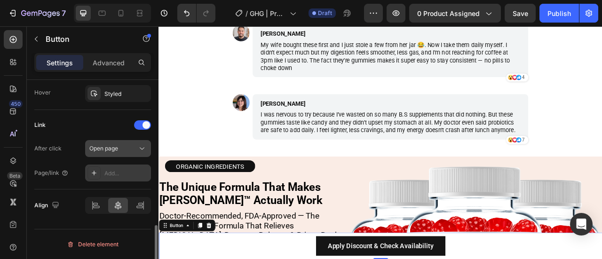
scroll to position [515, 0]
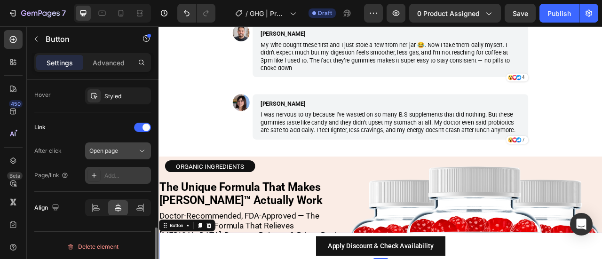
click at [121, 153] on div "Open page" at bounding box center [117, 150] width 57 height 9
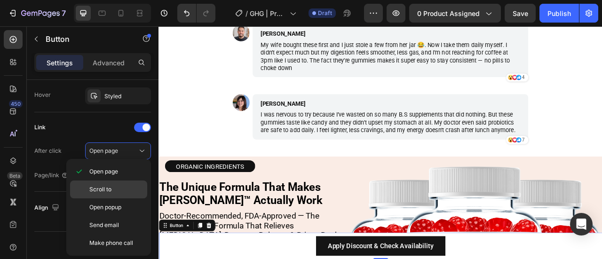
click at [120, 191] on p "Scroll to" at bounding box center [116, 189] width 54 height 8
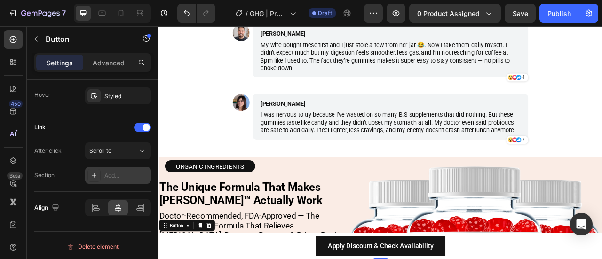
click at [102, 172] on div "Add..." at bounding box center [118, 175] width 66 height 17
click at [67, 171] on div "Section Add..." at bounding box center [92, 175] width 117 height 17
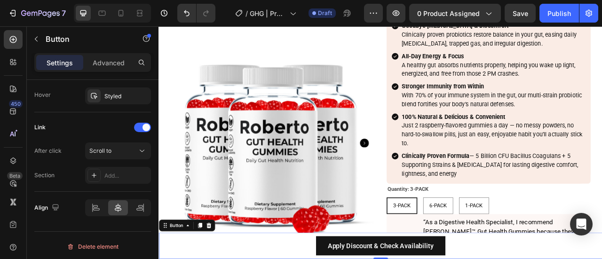
scroll to position [1822, 0]
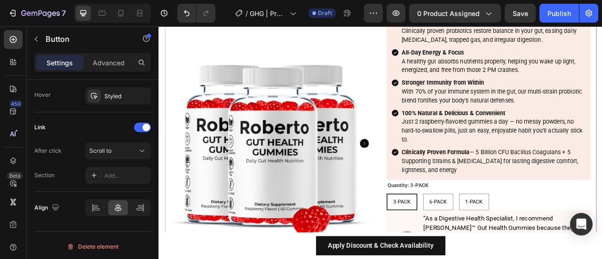
click at [199, 171] on img at bounding box center [304, 175] width 260 height 260
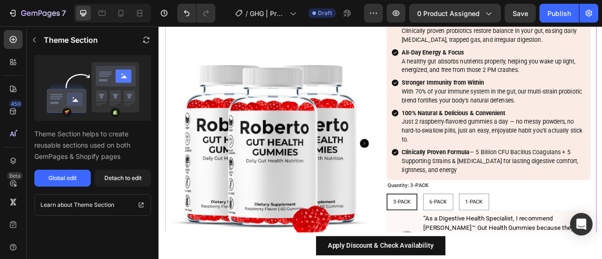
click at [110, 179] on div "Detach to edit" at bounding box center [122, 178] width 37 height 8
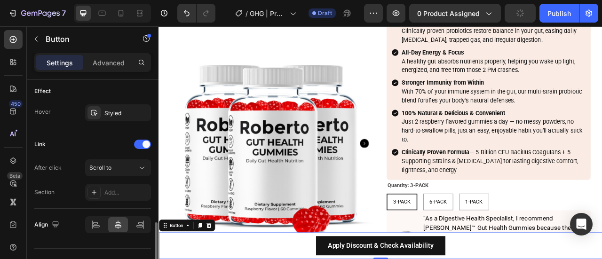
scroll to position [515, 0]
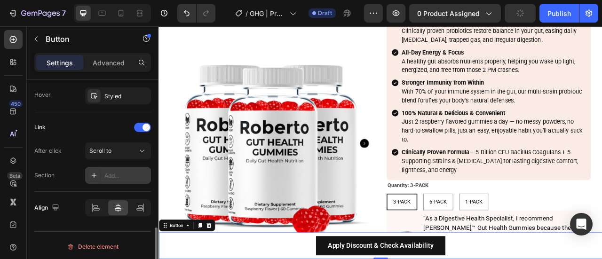
click at [112, 174] on div "Add..." at bounding box center [126, 176] width 44 height 8
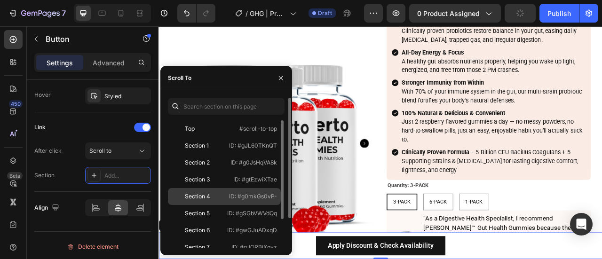
click at [203, 194] on div "Section 4" at bounding box center [197, 197] width 25 height 8
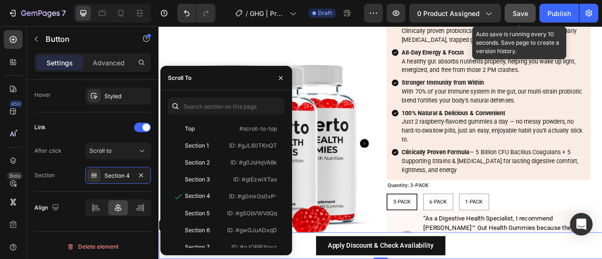
click at [518, 11] on span "Save" at bounding box center [521, 13] width 16 height 8
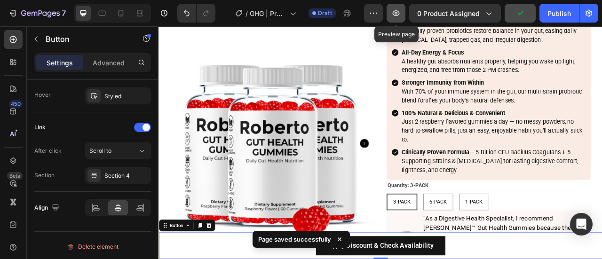
click at [401, 14] on icon "button" at bounding box center [396, 12] width 9 height 9
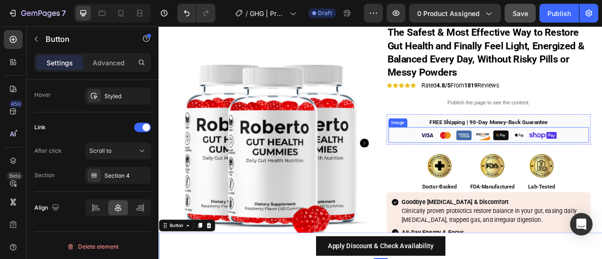
scroll to position [1963, 0]
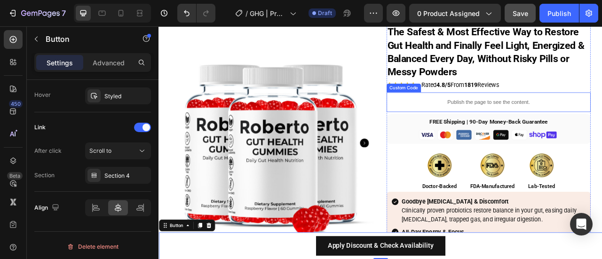
click at [497, 122] on p "Publish the page to see the content." at bounding box center [579, 123] width 260 height 10
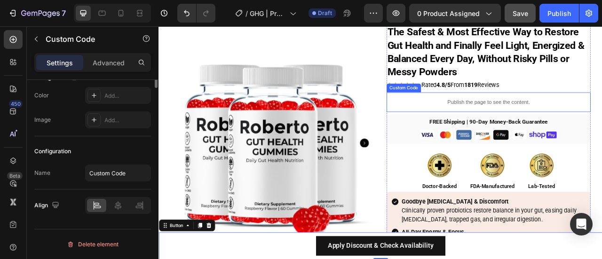
scroll to position [0, 0]
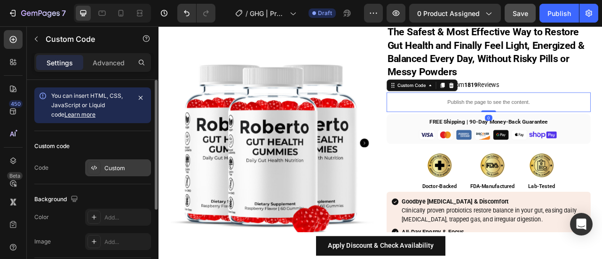
click at [117, 174] on div "Custom" at bounding box center [118, 168] width 66 height 17
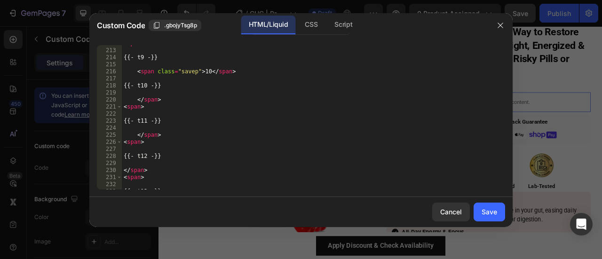
scroll to position [1599, 0]
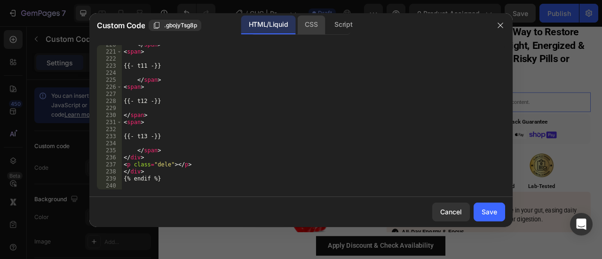
click at [327, 27] on div "CSS" at bounding box center [343, 25] width 33 height 19
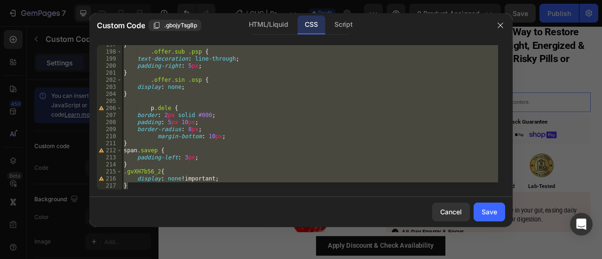
scroll to position [1402, 0]
click at [209, 188] on div "} .offer.sub .psp { text-decoration : line-through ; padding-right : 5 px ; } .…" at bounding box center [310, 117] width 377 height 145
type textarea "}"
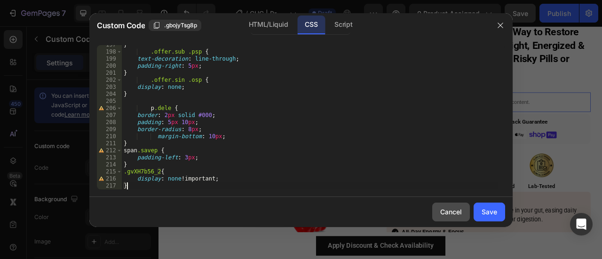
click at [446, 207] on button "Cancel" at bounding box center [452, 212] width 38 height 19
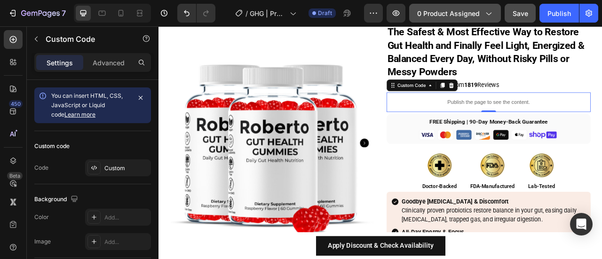
click at [431, 12] on span "0 product assigned" at bounding box center [449, 13] width 63 height 10
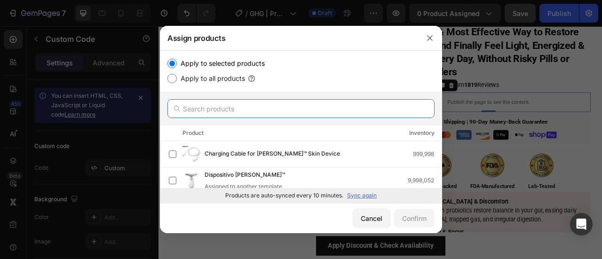
click at [269, 107] on input "text" at bounding box center [301, 108] width 267 height 19
paste input "[PERSON_NAME]™ Vaginal Health Gummies test"
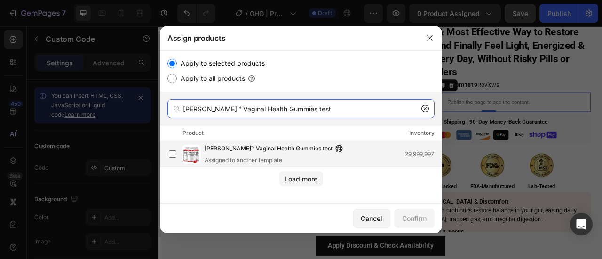
type input "[PERSON_NAME]™ Vaginal Health Gummies test"
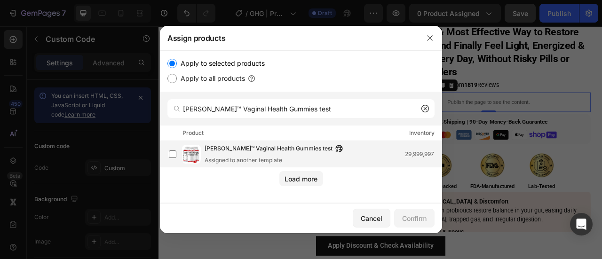
click at [255, 149] on span "[PERSON_NAME]™ Vaginal Health Gummies test" at bounding box center [269, 149] width 128 height 10
click at [408, 217] on div "Confirm" at bounding box center [414, 219] width 24 height 10
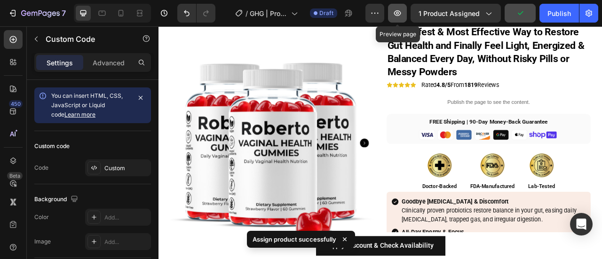
click at [405, 14] on button "button" at bounding box center [397, 13] width 19 height 19
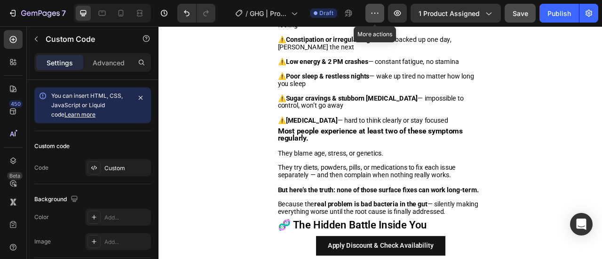
click at [372, 11] on icon "button" at bounding box center [374, 12] width 9 height 9
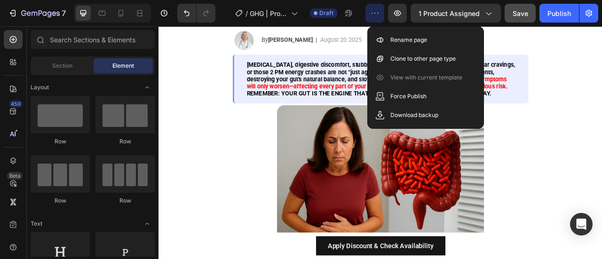
scroll to position [0, 0]
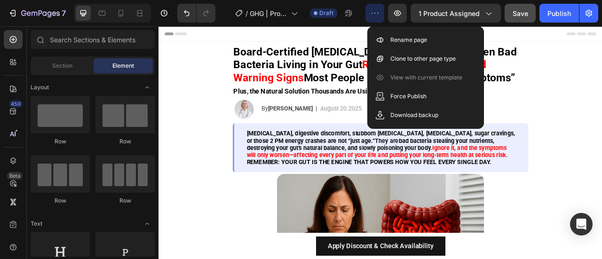
click at [184, 35] on span "Header" at bounding box center [187, 35] width 21 height 9
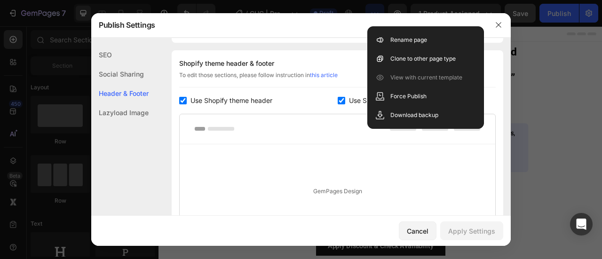
scroll to position [137, 0]
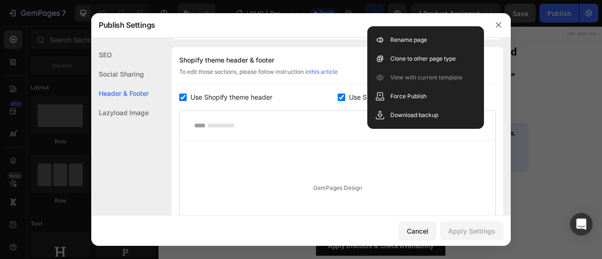
click at [143, 159] on div "SEO Social Sharing Header & Footer Lazyload Image" at bounding box center [119, 161] width 57 height 233
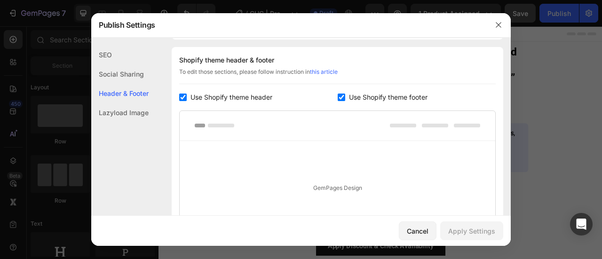
click at [370, 98] on span "Use Shopify theme footer" at bounding box center [388, 97] width 79 height 11
checkbox input "false"
click at [245, 99] on span "Use Shopify theme header" at bounding box center [232, 97] width 82 height 11
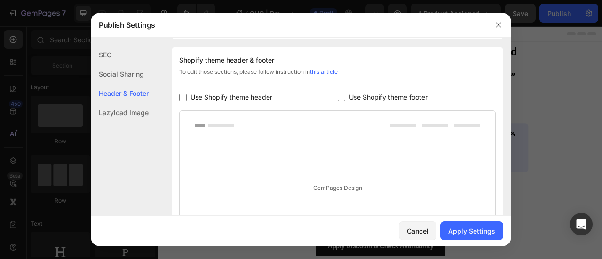
checkbox input "false"
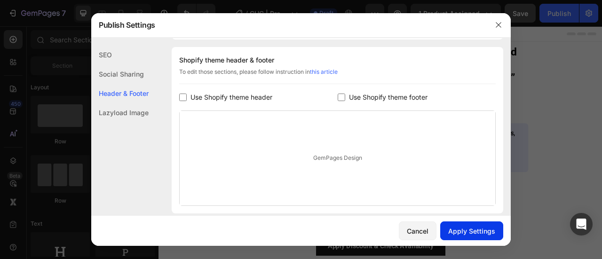
click at [462, 230] on div "Apply Settings" at bounding box center [472, 231] width 47 height 10
click at [499, 30] on button "button" at bounding box center [498, 24] width 15 height 15
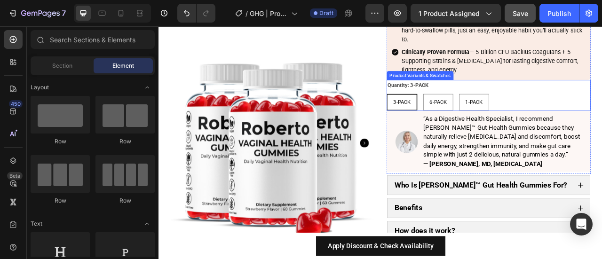
scroll to position [2111, 0]
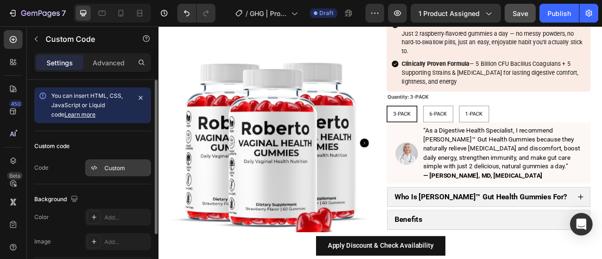
click at [101, 170] on div "Custom" at bounding box center [118, 168] width 66 height 17
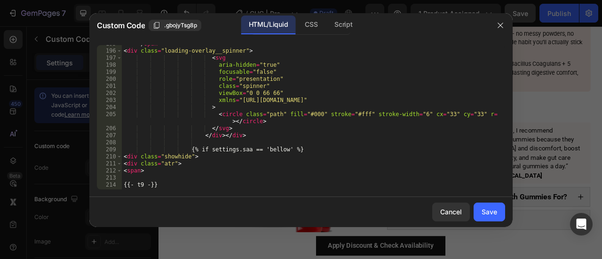
scroll to position [1599, 0]
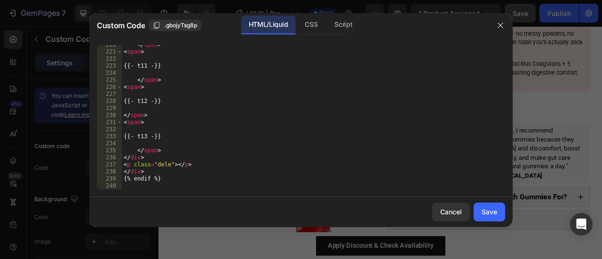
click at [196, 197] on div at bounding box center [301, 197] width 424 height 0
click at [195, 187] on div "</ span > < span > {{- t11 -}} </ span > < span > {{- t12 -}} </ span > < span …" at bounding box center [310, 120] width 377 height 159
paste textarea "<script src="{{ 'custom.js' | asset_url }}" defer="defer"></script>"
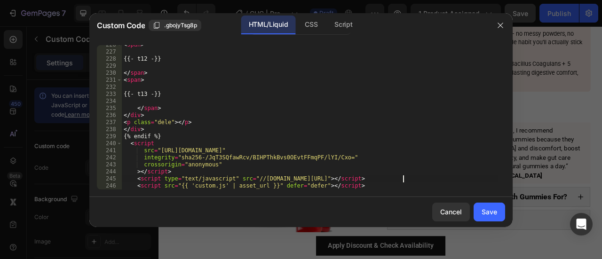
click at [403, 177] on div "< span > {{- t12 -}} </ span > < span > {{- t13 -}} </ span > </ div > < p clas…" at bounding box center [310, 120] width 377 height 159
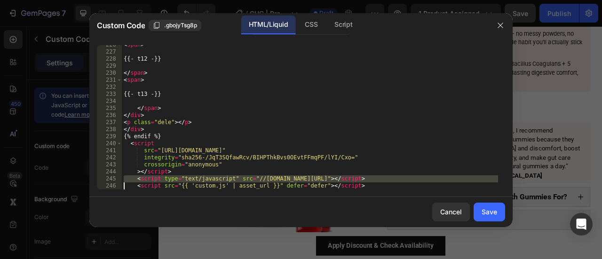
type textarea "<script src="{{ 'custom.js' | asset_url }}" defer="defer"></script>"
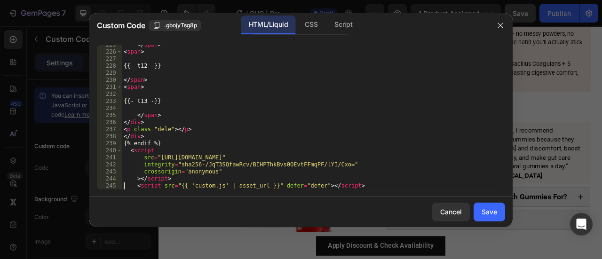
scroll to position [1634, 0]
click at [490, 207] on button "Save" at bounding box center [490, 212] width 32 height 19
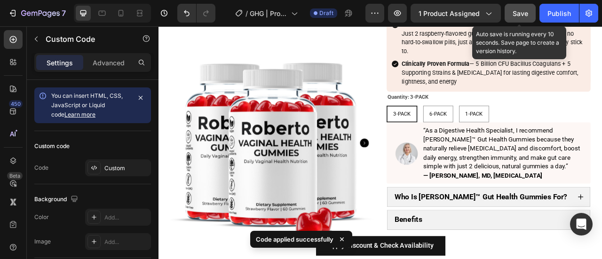
click at [537, 14] on div "Preview 1 product assigned Save Auto save is running every 10 seconds. Save pag…" at bounding box center [482, 13] width 233 height 19
click at [533, 12] on button "Save" at bounding box center [520, 13] width 31 height 19
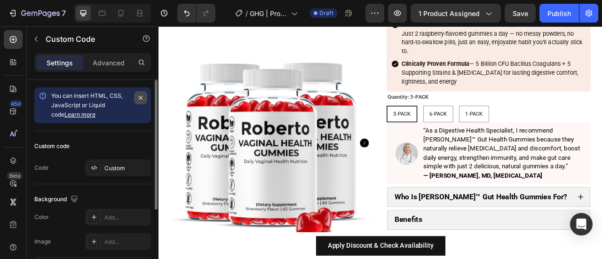
click at [145, 98] on button "button" at bounding box center [140, 97] width 13 height 13
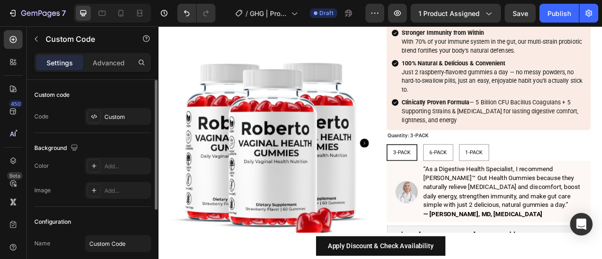
scroll to position [2073, 0]
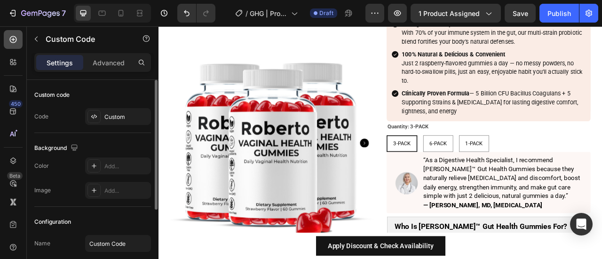
click at [11, 41] on icon at bounding box center [12, 39] width 9 height 9
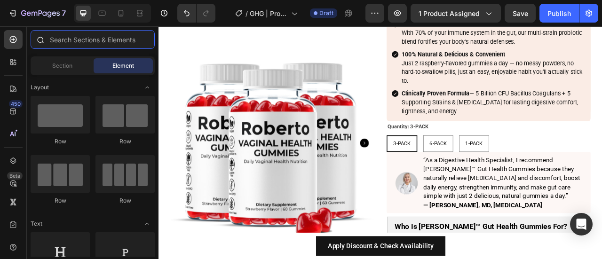
click at [75, 46] on input "text" at bounding box center [93, 39] width 124 height 19
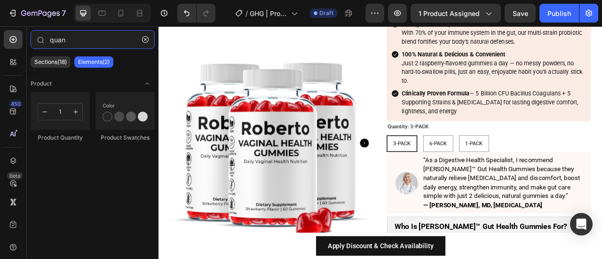
type input "quan"
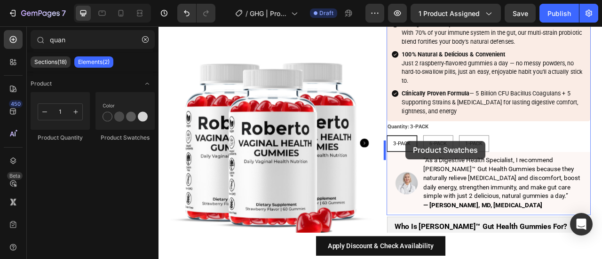
drag, startPoint x: 312, startPoint y: 149, endPoint x: 473, endPoint y: 172, distance: 162.7
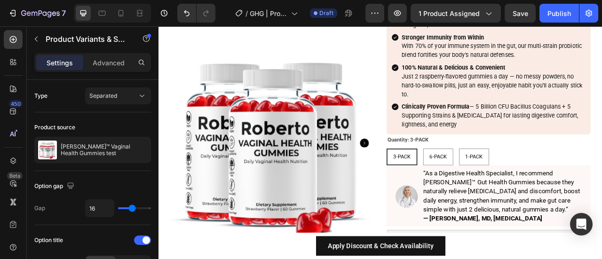
radio input "false"
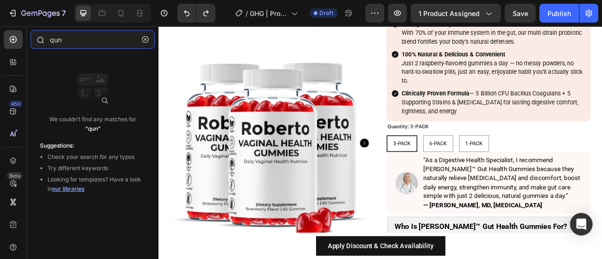
click at [106, 42] on input "qun" at bounding box center [93, 39] width 124 height 19
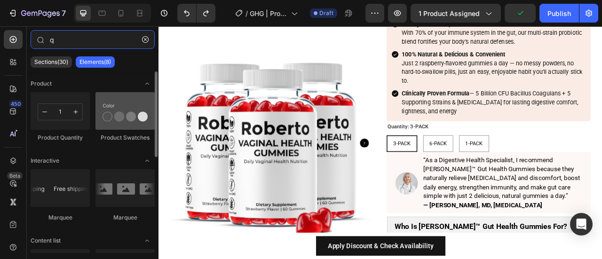
type input "q"
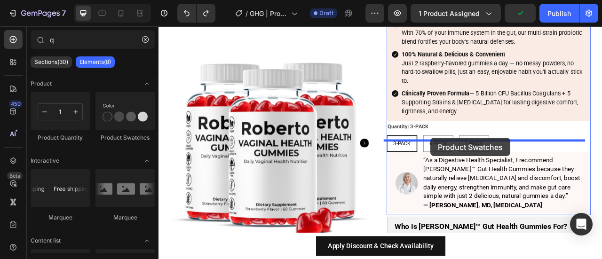
drag, startPoint x: 273, startPoint y: 150, endPoint x: 505, endPoint y: 169, distance: 231.8
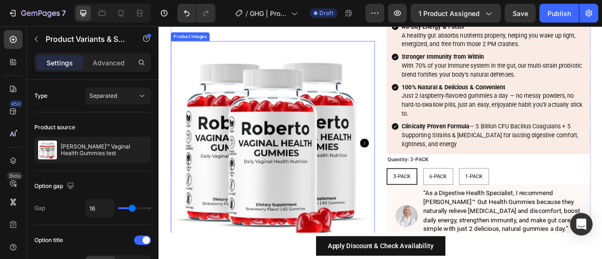
radio input "false"
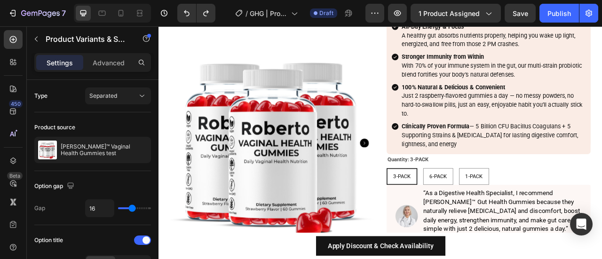
click at [223, 16] on div "/ GHG | Product Page | Advert Draft" at bounding box center [294, 13] width 143 height 19
click at [189, 12] on icon "Undo/Redo" at bounding box center [186, 12] width 9 height 9
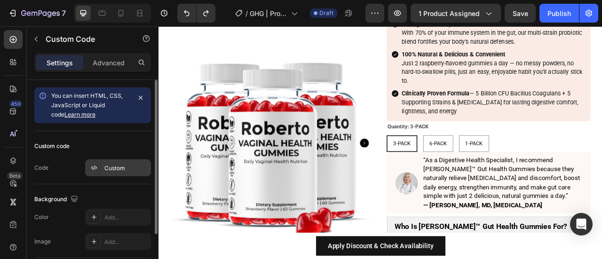
click at [129, 167] on div "Custom" at bounding box center [126, 168] width 44 height 8
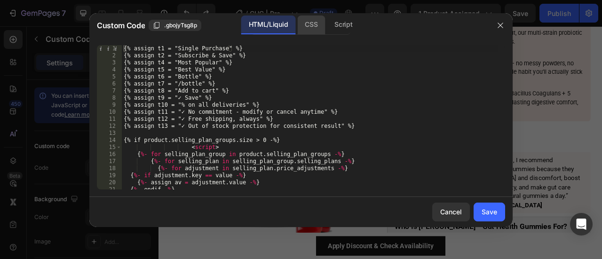
click at [327, 21] on div "CSS" at bounding box center [343, 25] width 33 height 19
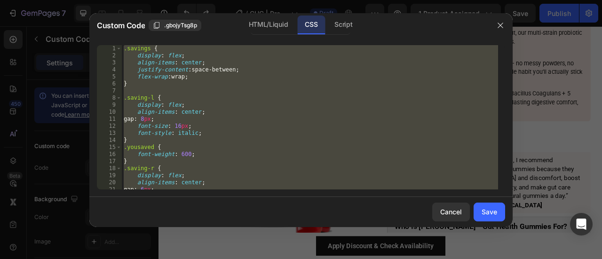
click at [274, 112] on div ".savings { display : flex ; align-items : center ; justify-content : space-betw…" at bounding box center [310, 117] width 377 height 145
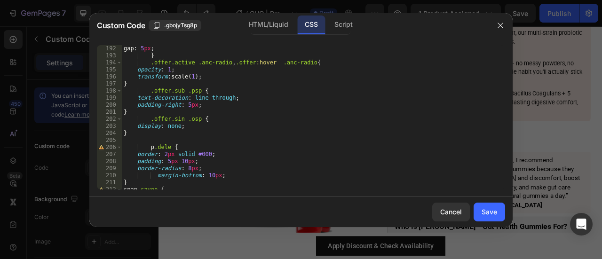
scroll to position [1402, 0]
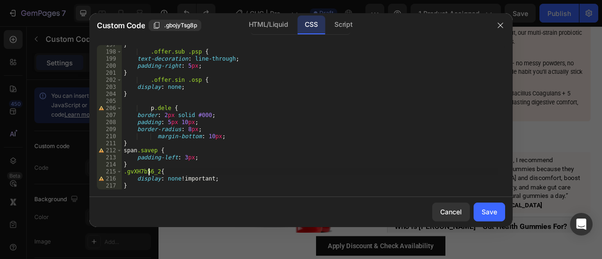
click at [149, 172] on div "} .offer.sub .psp { text-decoration : line-through ; padding-right : 5 px ; } .…" at bounding box center [310, 120] width 377 height 159
click at [147, 173] on div "} .offer.sub .psp { text-decoration : line-through ; padding-right : 5 px ; } .…" at bounding box center [310, 117] width 377 height 145
click at [147, 173] on div "} .offer.sub .psp { text-decoration : line-through ; padding-right : 5 px ; } .…" at bounding box center [310, 120] width 377 height 159
paste textarea "p-product-variants"
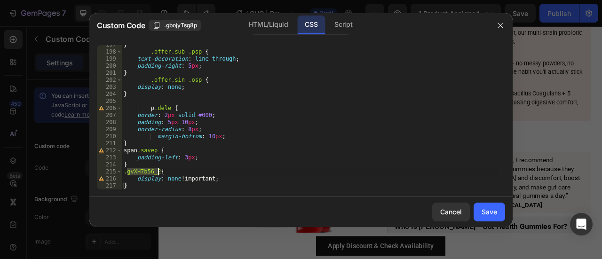
type textarea ".gp-product-variants{"
click at [491, 217] on div "Save" at bounding box center [490, 212] width 16 height 10
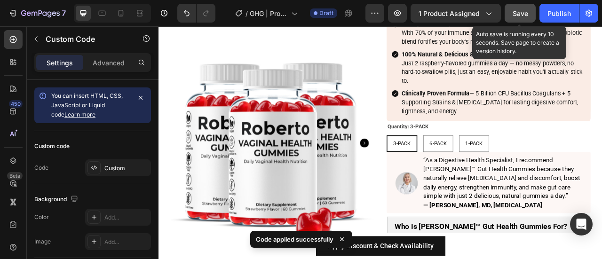
click at [530, 10] on button "Save" at bounding box center [520, 13] width 31 height 19
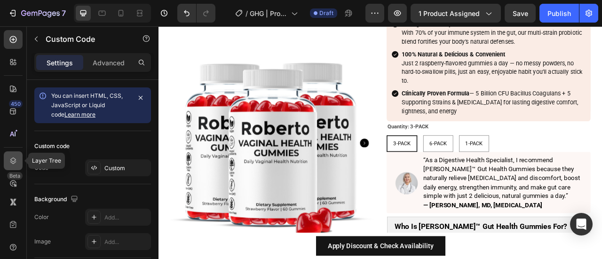
click at [16, 154] on div at bounding box center [13, 161] width 19 height 19
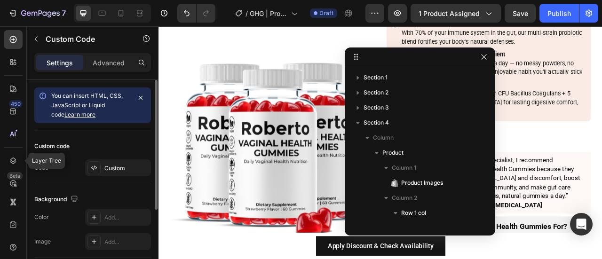
scroll to position [133, 0]
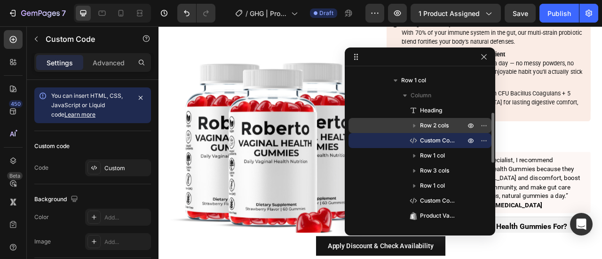
click at [415, 125] on icon "button" at bounding box center [415, 126] width 2 height 4
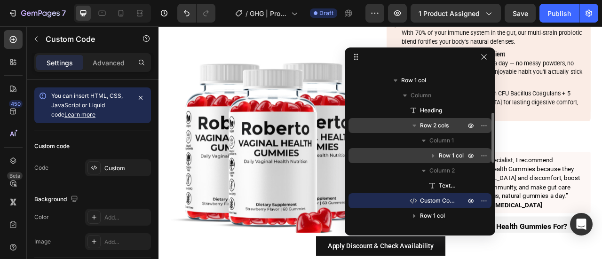
click at [439, 160] on span "Row 1 col" at bounding box center [451, 155] width 25 height 9
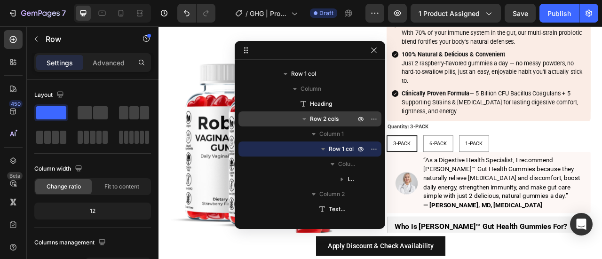
drag, startPoint x: 396, startPoint y: 60, endPoint x: 286, endPoint y: 53, distance: 110.3
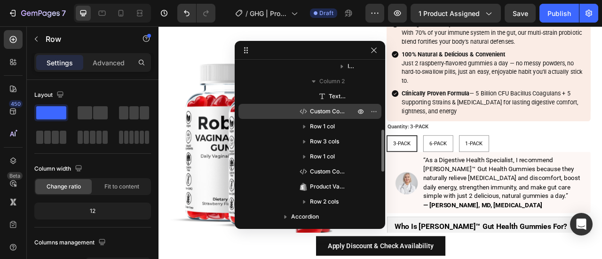
scroll to position [248, 0]
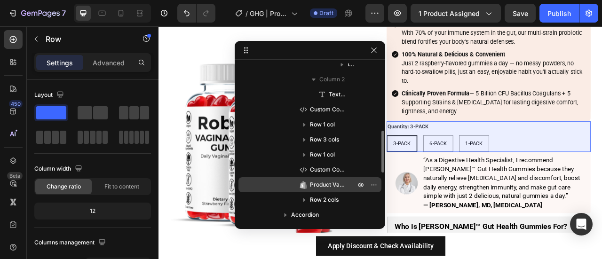
click at [329, 184] on span "Product Variants & Swatches" at bounding box center [328, 184] width 36 height 9
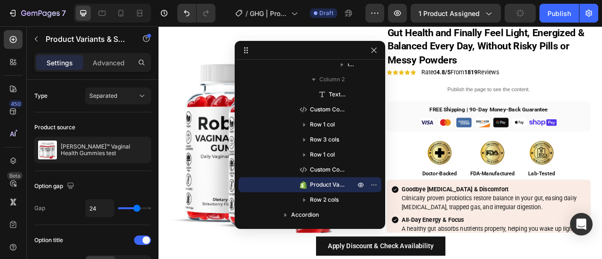
scroll to position [1610, 0]
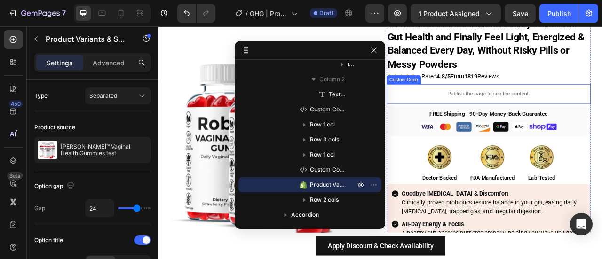
click at [490, 113] on p "Publish the page to see the content." at bounding box center [579, 112] width 260 height 10
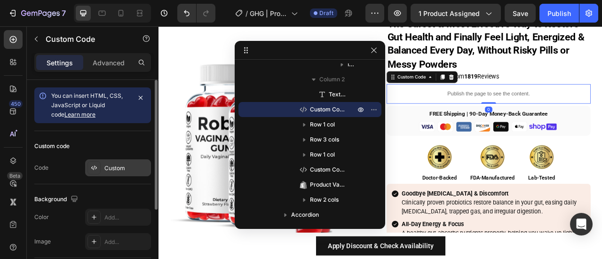
click at [117, 168] on div "Custom" at bounding box center [126, 168] width 44 height 8
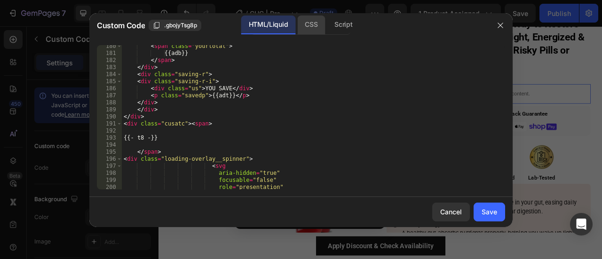
click at [327, 21] on div "CSS" at bounding box center [343, 25] width 33 height 19
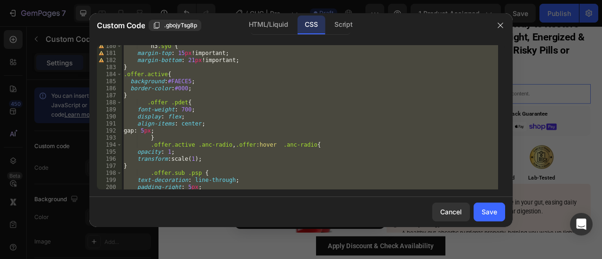
scroll to position [1402, 0]
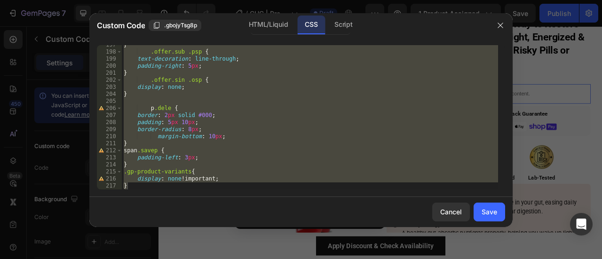
click at [175, 167] on div "} .offer.sub .psp { text-decoration : line-through ; padding-right : 5 px ; } .…" at bounding box center [310, 117] width 377 height 145
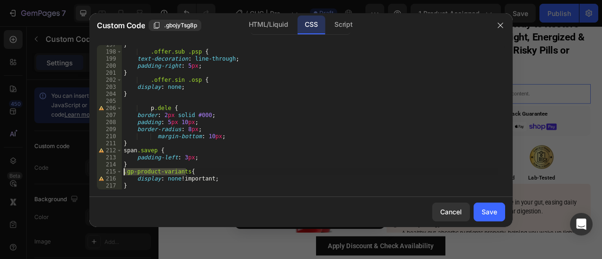
drag, startPoint x: 187, startPoint y: 172, endPoint x: 125, endPoint y: 174, distance: 61.7
click at [125, 174] on div "} .offer.sub .psp { text-decoration : line-through ; padding-right : 5 px ; } .…" at bounding box center [310, 120] width 377 height 159
click at [126, 171] on div "} .offer.sub .psp { text-decoration : line-through ; padding-right : 5 px ; } .…" at bounding box center [310, 117] width 377 height 145
type textarea "gp-product-variants{"
click at [499, 216] on button "Save" at bounding box center [490, 212] width 32 height 19
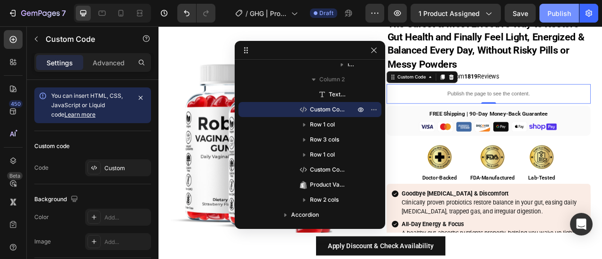
click at [567, 12] on div "Publish" at bounding box center [560, 13] width 24 height 10
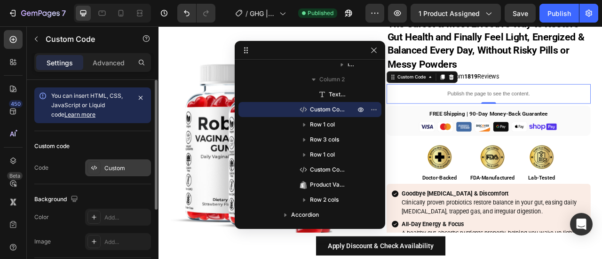
click at [97, 163] on div at bounding box center [94, 167] width 13 height 13
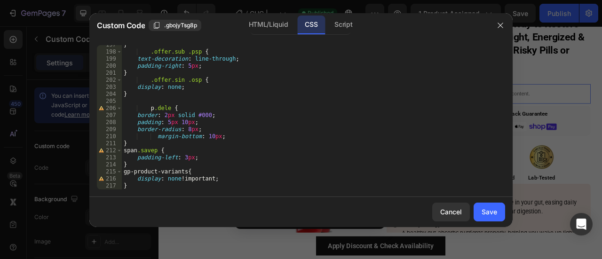
type textarea "}"
click at [187, 187] on div "} .offer.sub .psp { text-decoration : line-through ; padding-right : 5 px ; } .…" at bounding box center [310, 120] width 377 height 159
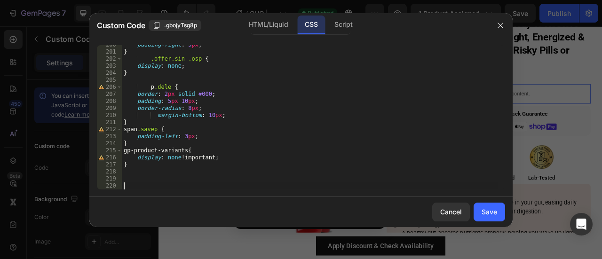
paste textarea
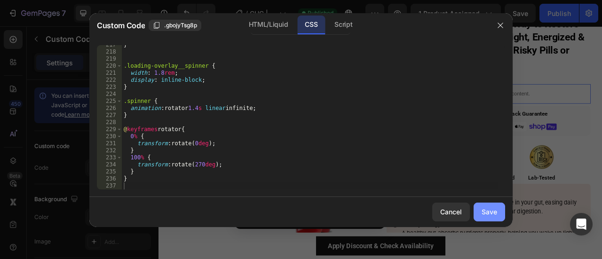
click at [486, 210] on div "Save" at bounding box center [490, 212] width 16 height 10
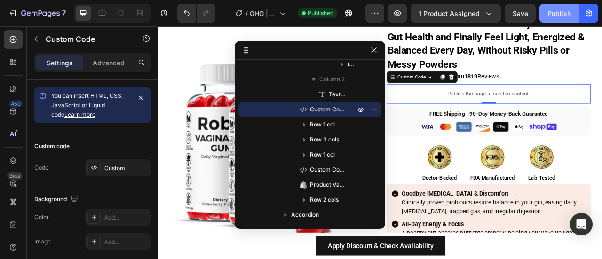
click at [567, 13] on div "Publish" at bounding box center [560, 13] width 24 height 10
click at [503, 8] on div "Preview 1 product assigned Save Publish" at bounding box center [483, 13] width 233 height 19
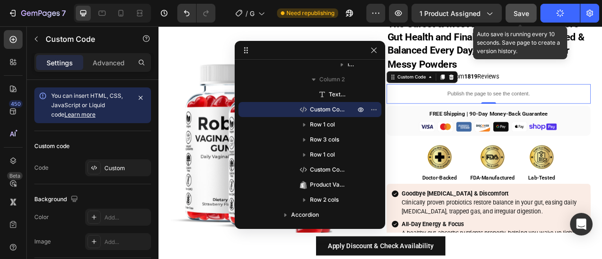
click at [509, 11] on button "Save" at bounding box center [521, 13] width 31 height 19
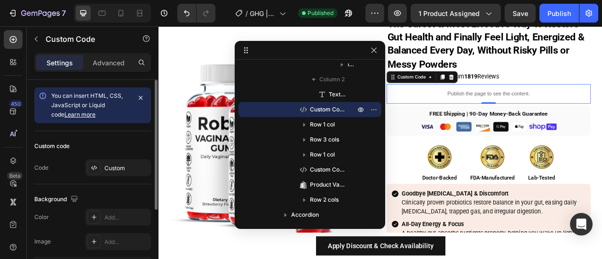
click at [104, 158] on div "Custom code Code Custom" at bounding box center [92, 157] width 117 height 53
click at [105, 162] on div "Custom" at bounding box center [118, 168] width 66 height 17
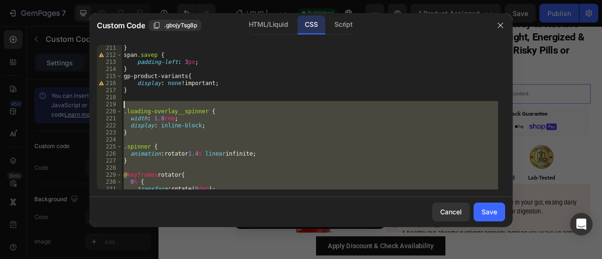
drag, startPoint x: 158, startPoint y: 175, endPoint x: 122, endPoint y: 101, distance: 82.1
click at [122, 101] on div "} span .savep { padding-left : 3 px ; } gp-product-variants { display : none !i…" at bounding box center [310, 124] width 377 height 159
type textarea ".loading-overlay__spinner {"
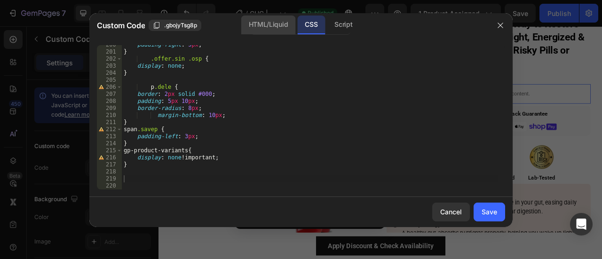
click at [245, 27] on div "HTML/Liquid" at bounding box center [268, 25] width 54 height 19
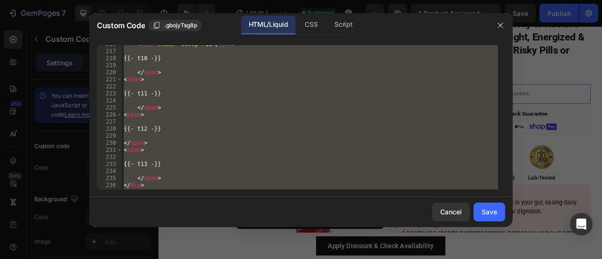
scroll to position [1634, 0]
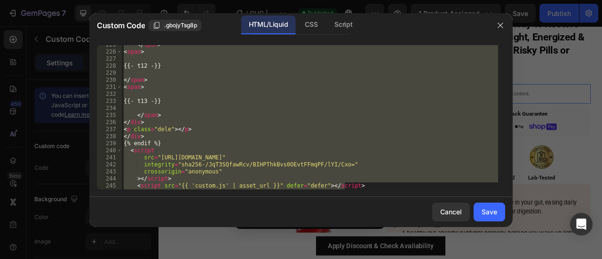
click at [189, 174] on div "</ span > < span > {{- t12 -}} </ span > < span > {{- t13 -}} </ span > </ div …" at bounding box center [310, 117] width 377 height 145
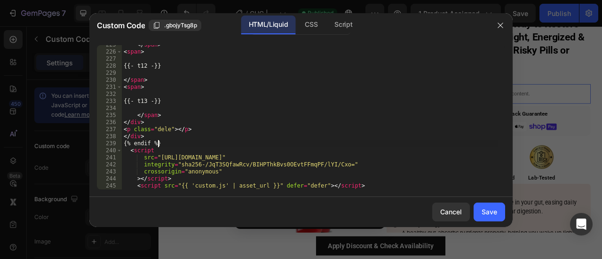
click at [165, 143] on div "</ span > < span > {{- t12 -}} </ span > < span > {{- t13 -}} </ span > </ div …" at bounding box center [310, 120] width 377 height 159
type textarea "{% endif %}"
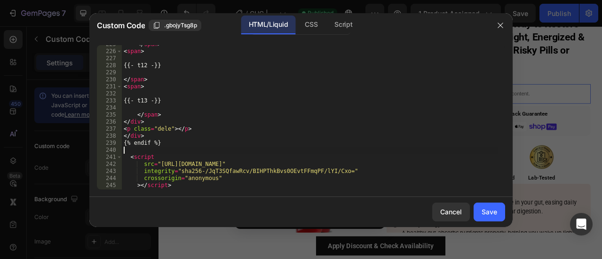
paste textarea "{{ 'component-loading-overlay.css' | asset_url | stylesheet_tag }}"
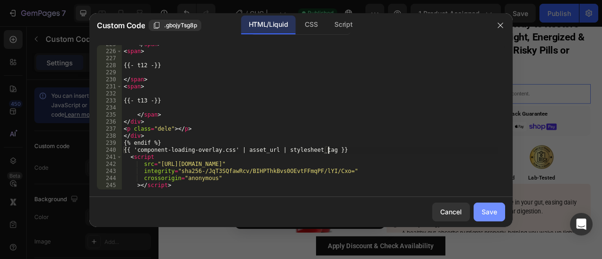
type textarea "{{ 'component-loading-overlay.css' | asset_url | stylesheet_tag }}"
click at [499, 213] on button "Save" at bounding box center [490, 212] width 32 height 19
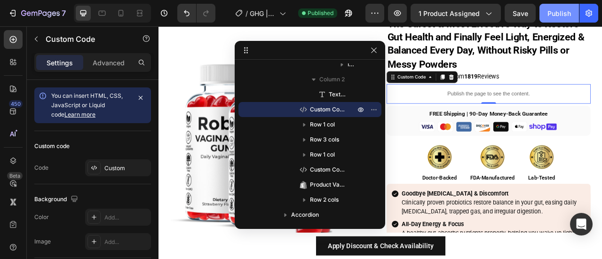
click at [557, 12] on div "Publish" at bounding box center [560, 13] width 24 height 10
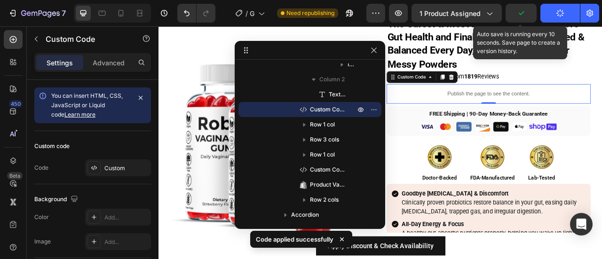
click at [519, 14] on icon "button" at bounding box center [521, 12] width 9 height 9
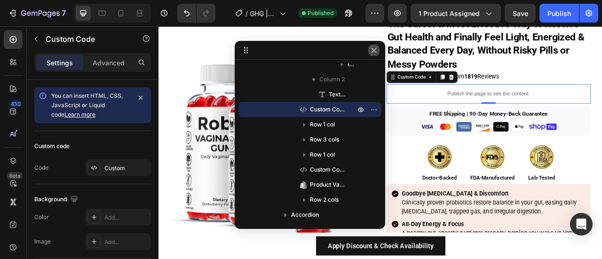
click at [374, 53] on icon "button" at bounding box center [374, 51] width 8 height 8
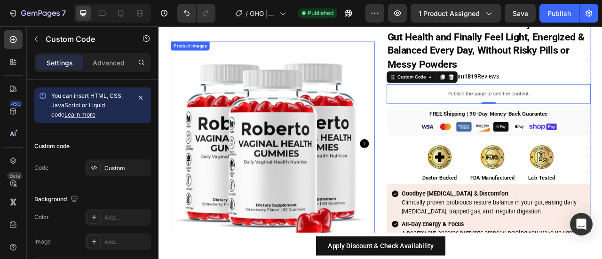
click at [420, 86] on img at bounding box center [304, 175] width 260 height 260
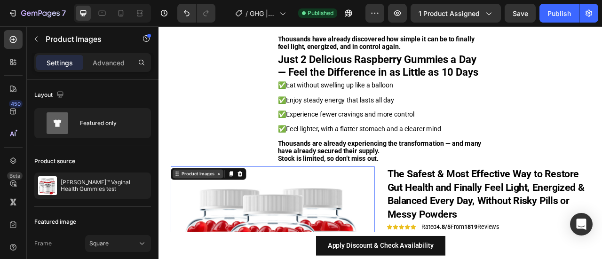
scroll to position [1952, 0]
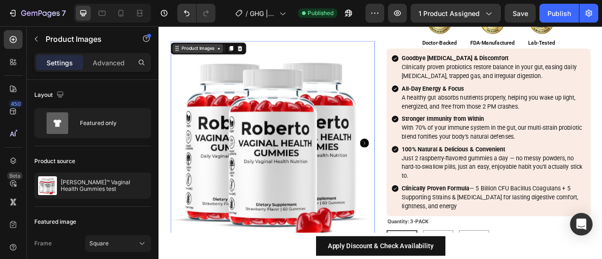
click at [218, 53] on div "Product Images" at bounding box center [208, 54] width 46 height 8
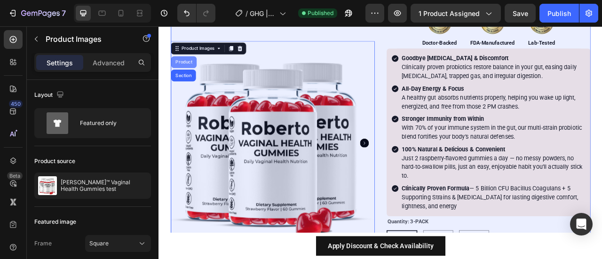
click at [190, 72] on div "Product" at bounding box center [190, 72] width 25 height 6
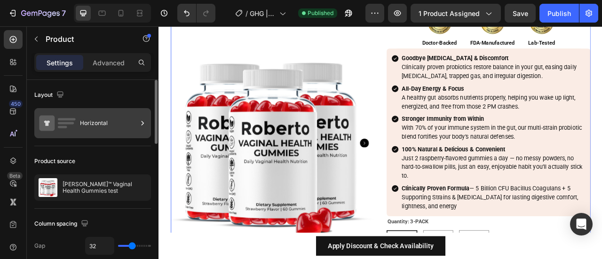
click at [96, 122] on div "Horizontal" at bounding box center [108, 123] width 57 height 22
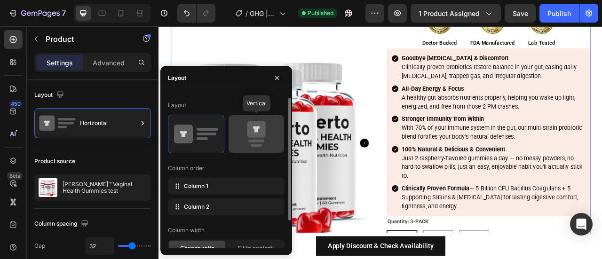
click at [258, 137] on icon at bounding box center [256, 129] width 18 height 16
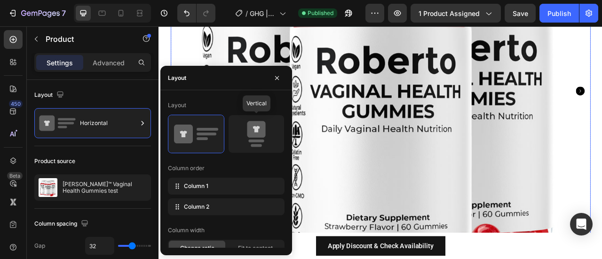
type input "0"
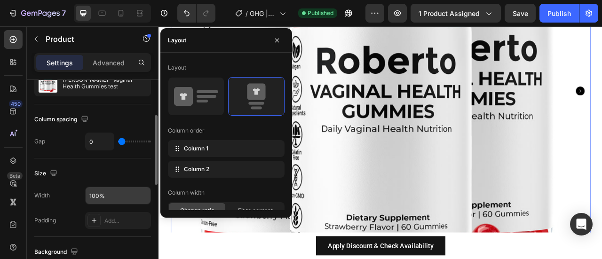
scroll to position [109, 0]
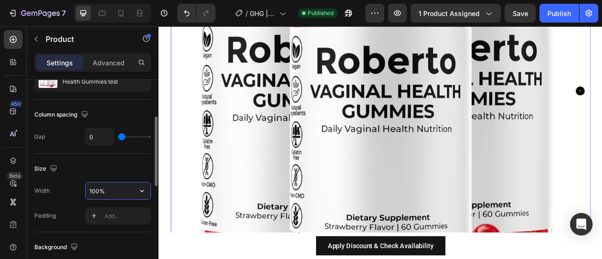
click at [114, 193] on input "100%" at bounding box center [118, 191] width 65 height 17
click at [110, 189] on input "100%" at bounding box center [118, 191] width 65 height 17
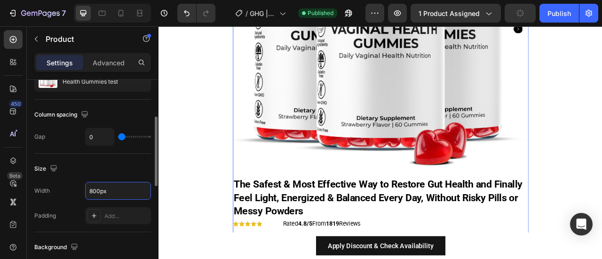
click at [108, 173] on div "Size" at bounding box center [92, 168] width 117 height 15
type input "800"
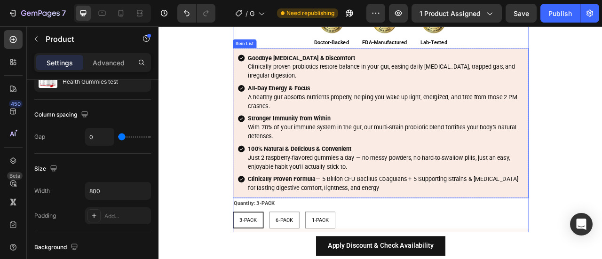
scroll to position [2567, 0]
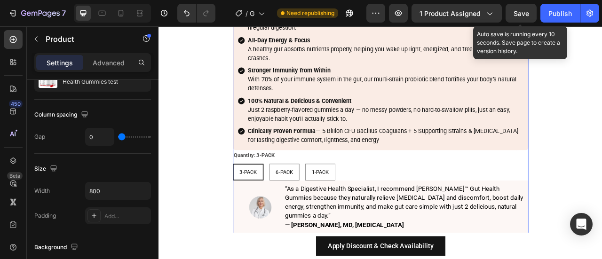
click at [514, 9] on span "Save" at bounding box center [522, 13] width 16 height 8
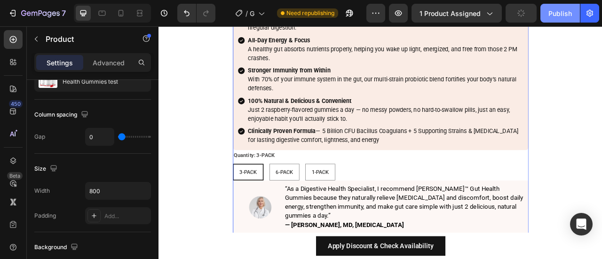
click at [559, 15] on div "Publish" at bounding box center [561, 13] width 24 height 10
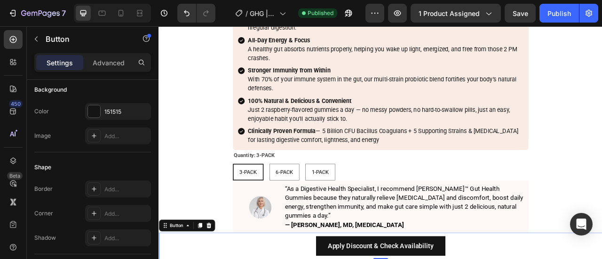
scroll to position [0, 0]
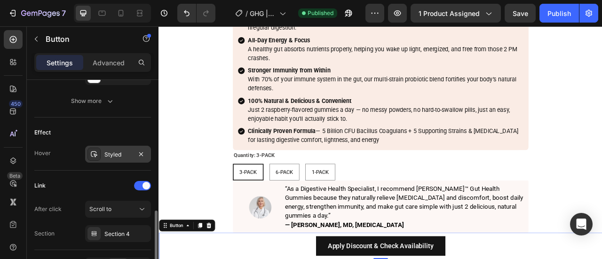
scroll to position [515, 0]
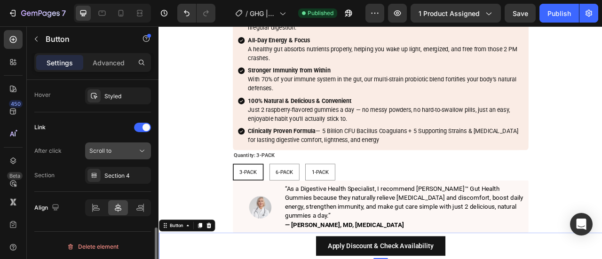
click at [113, 151] on div "Scroll to" at bounding box center [113, 151] width 48 height 8
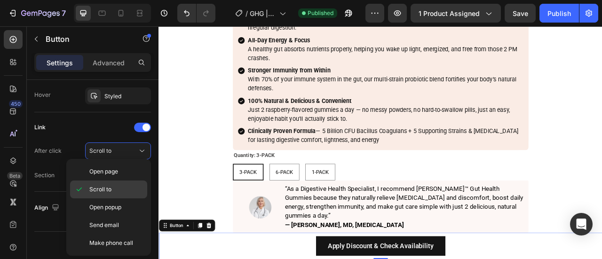
click at [107, 192] on span "Scroll to" at bounding box center [100, 189] width 22 height 8
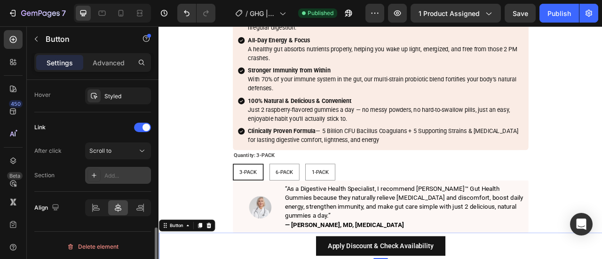
click at [122, 172] on div "Add..." at bounding box center [126, 176] width 44 height 8
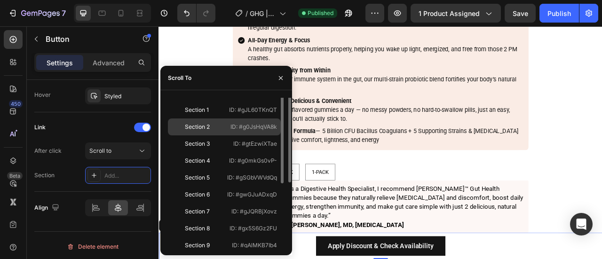
scroll to position [0, 0]
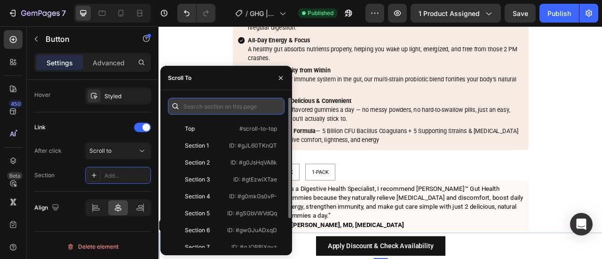
click at [208, 109] on input "text" at bounding box center [226, 106] width 117 height 17
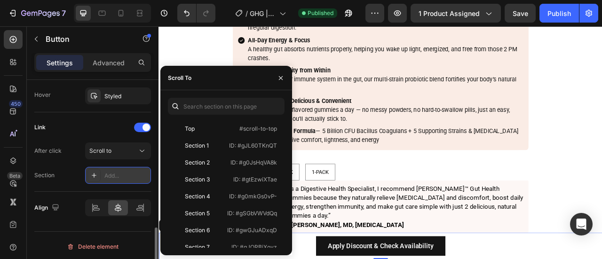
click at [95, 174] on icon at bounding box center [94, 176] width 8 height 8
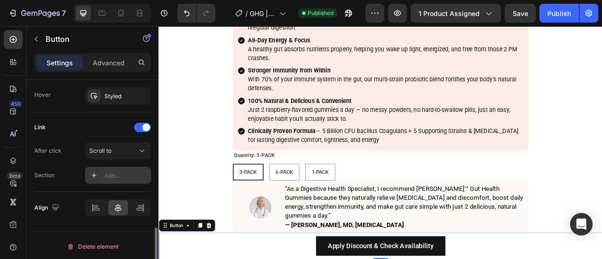
click at [95, 174] on icon at bounding box center [94, 176] width 8 height 8
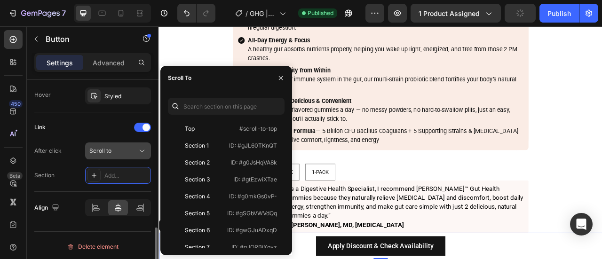
click at [113, 147] on div "Scroll to" at bounding box center [113, 151] width 48 height 8
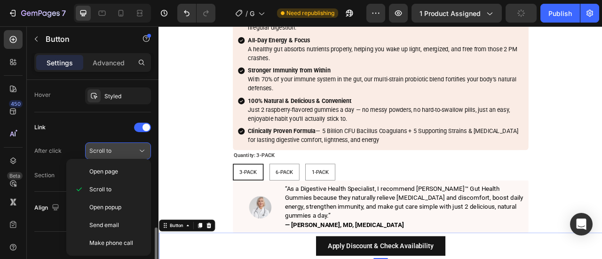
click at [113, 147] on div "Scroll to" at bounding box center [113, 151] width 48 height 8
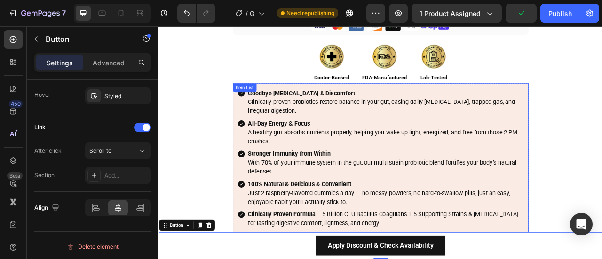
scroll to position [2442, 0]
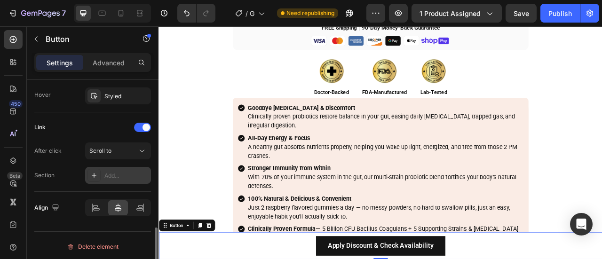
click at [112, 172] on div "Add..." at bounding box center [126, 176] width 44 height 8
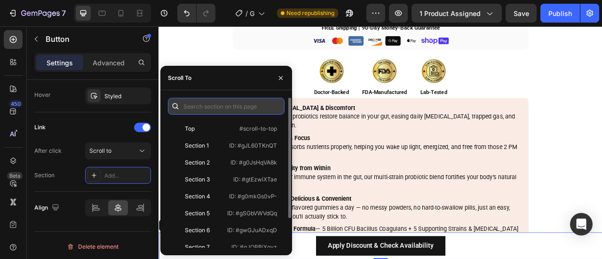
type input "customlo"
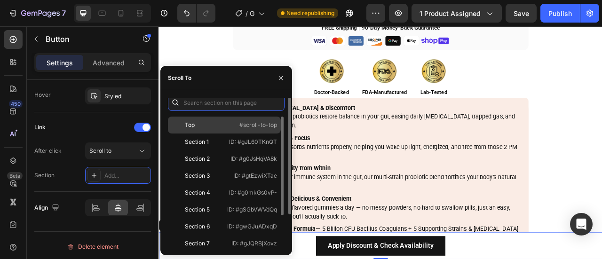
scroll to position [0, 0]
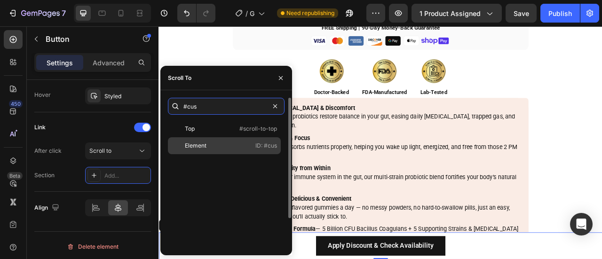
type input "#cus"
click at [260, 150] on p "ID: #cus" at bounding box center [267, 146] width 22 height 8
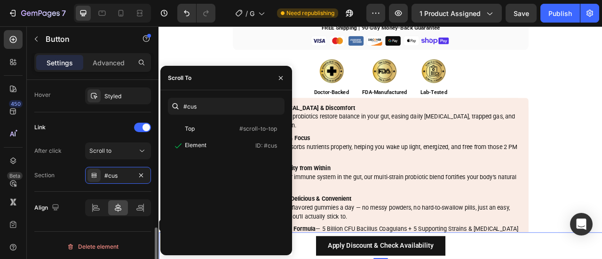
click at [61, 172] on div "Section #cus" at bounding box center [92, 175] width 117 height 17
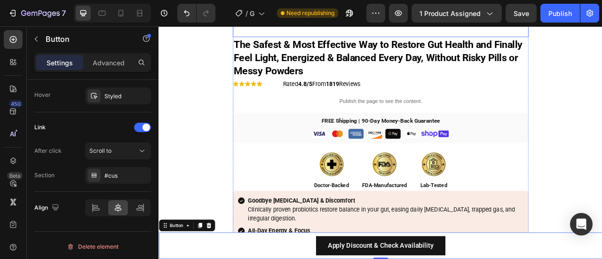
scroll to position [1944, 0]
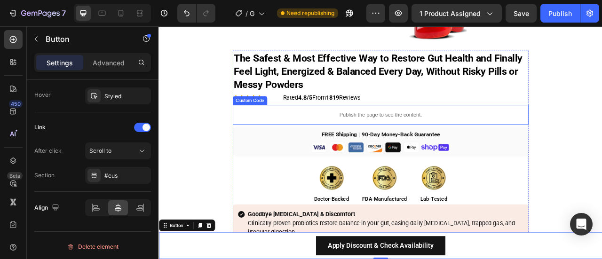
click at [327, 140] on p "Publish the page to see the content." at bounding box center [441, 139] width 377 height 10
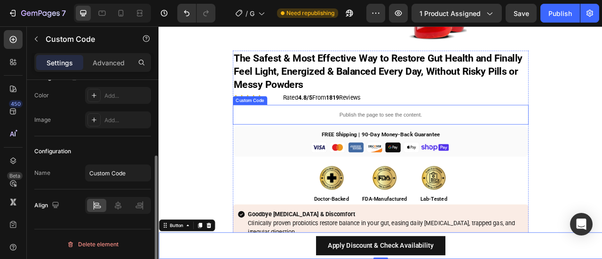
scroll to position [0, 0]
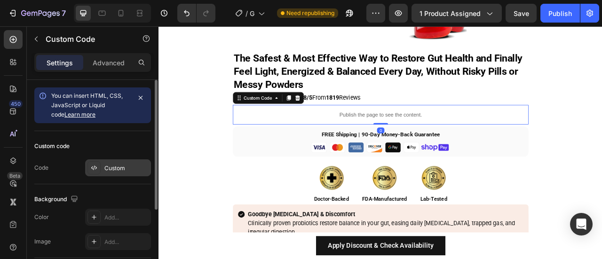
click at [97, 167] on icon at bounding box center [94, 168] width 8 height 8
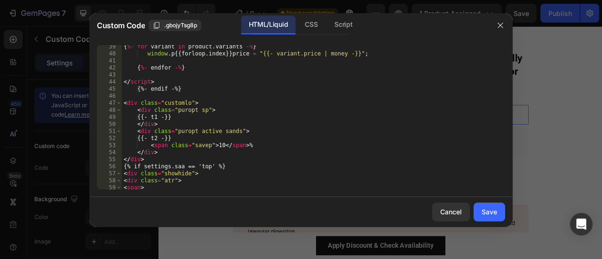
scroll to position [267, 0]
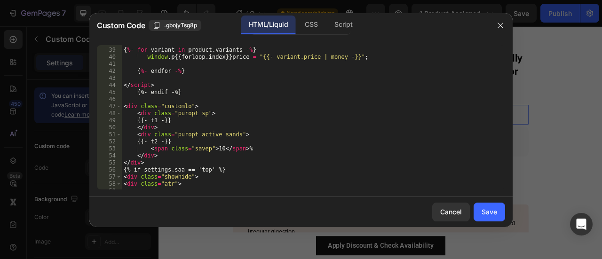
click at [190, 104] on div "{ %- for variant in product . variants -% } window . p {{ forloop . index }} pr…" at bounding box center [310, 119] width 377 height 159
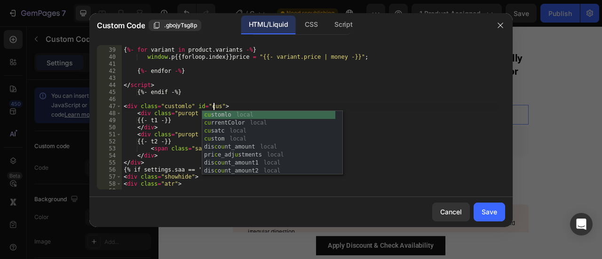
scroll to position [0, 8]
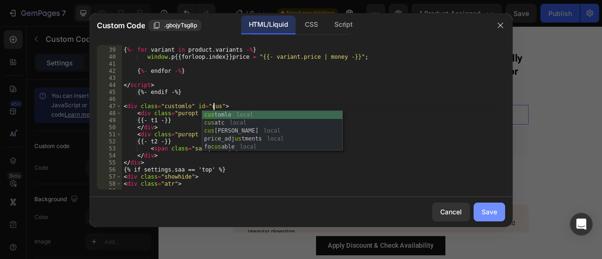
type textarea "<div class="customlo" id="cus">"
click at [482, 213] on div "Save" at bounding box center [490, 212] width 16 height 10
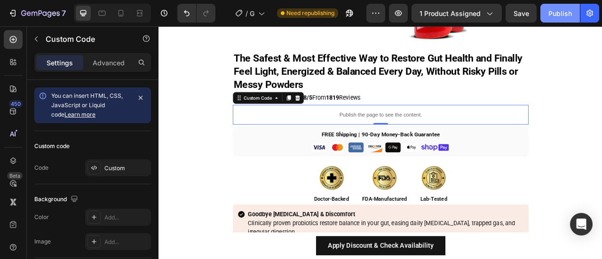
click at [568, 12] on div "Publish" at bounding box center [561, 13] width 24 height 10
click at [506, 11] on div "Preview 1 product assigned Save Publish" at bounding box center [483, 13] width 233 height 19
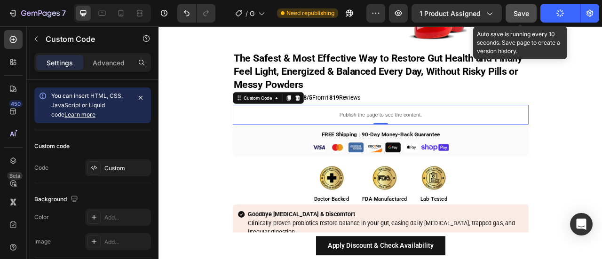
click at [510, 13] on button "Save" at bounding box center [521, 13] width 31 height 19
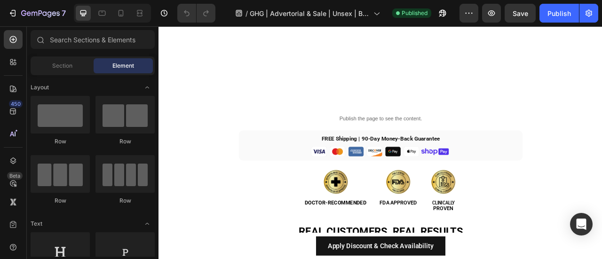
scroll to position [2385, 0]
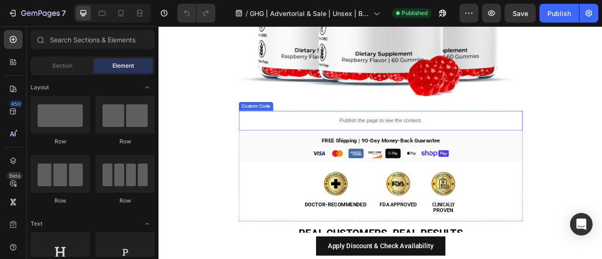
click at [327, 139] on div "Publish the page to see the content." at bounding box center [440, 146] width 361 height 25
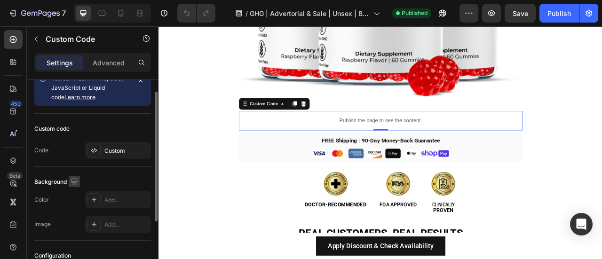
scroll to position [0, 0]
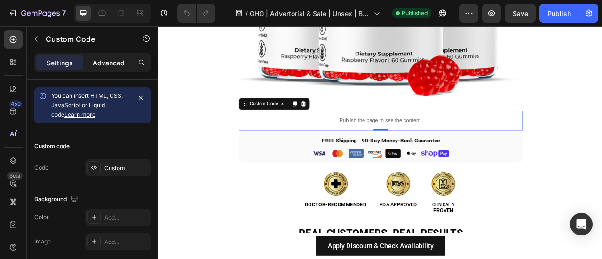
click at [108, 58] on p "Advanced" at bounding box center [109, 63] width 32 height 10
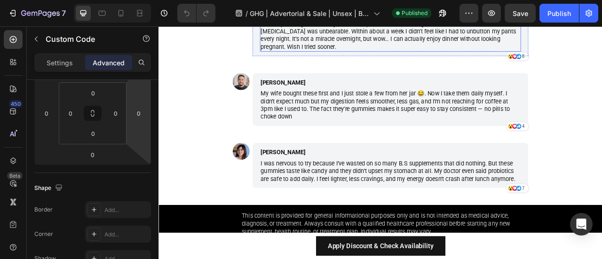
scroll to position [3161, 0]
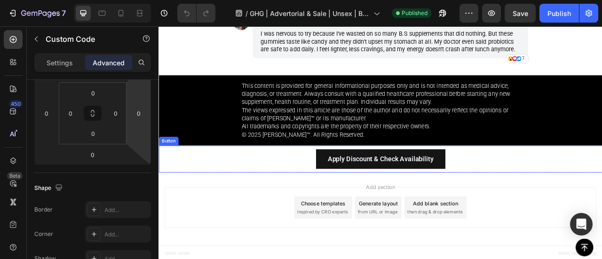
click at [341, 196] on div "Apply Discount & Check Availability Button" at bounding box center [441, 195] width 565 height 34
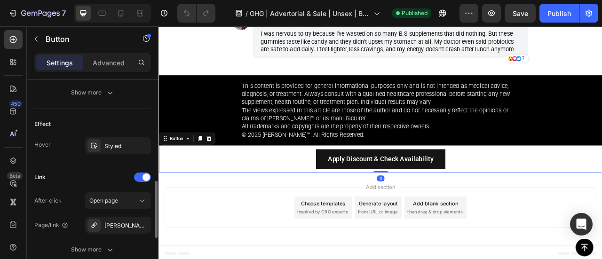
scroll to position [540, 0]
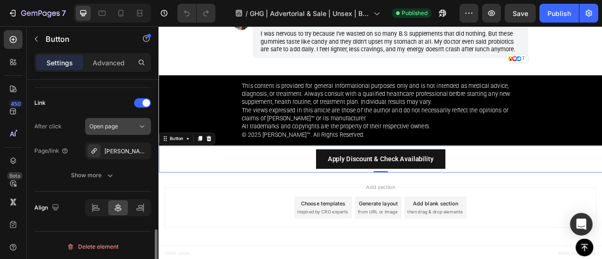
click at [114, 128] on span "Open page" at bounding box center [103, 126] width 29 height 8
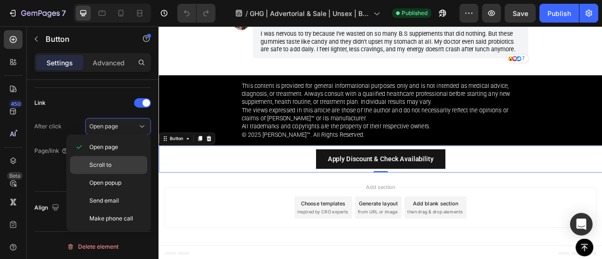
click at [118, 164] on p "Scroll to" at bounding box center [116, 165] width 54 height 8
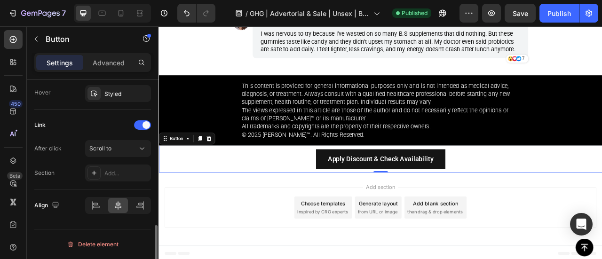
scroll to position [515, 0]
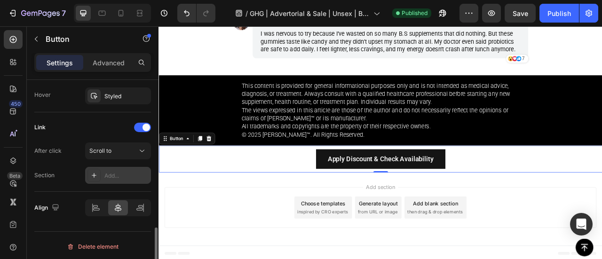
click at [112, 173] on div "Add..." at bounding box center [126, 176] width 44 height 8
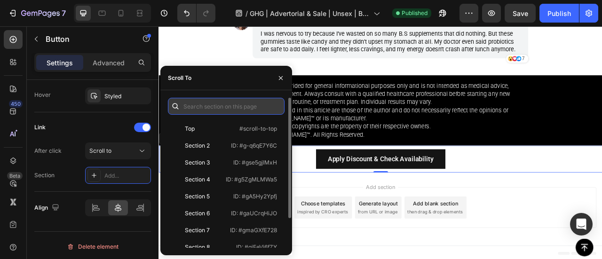
click at [204, 111] on input "text" at bounding box center [226, 106] width 117 height 17
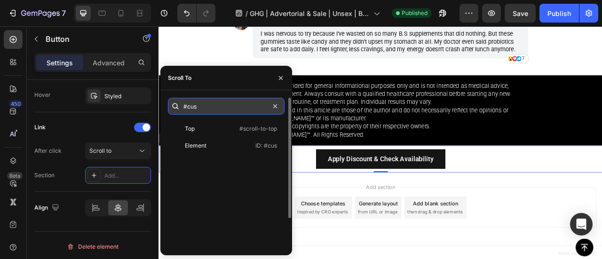
type input "#cus"
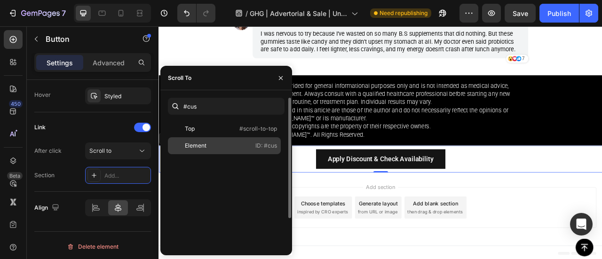
click at [214, 147] on div "Element" at bounding box center [199, 146] width 55 height 8
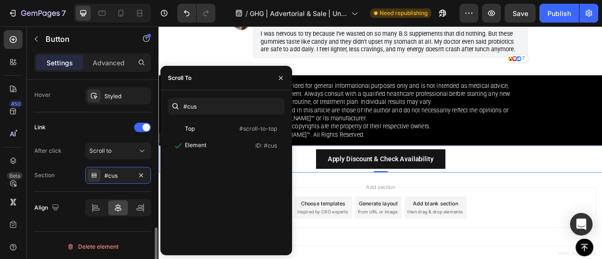
click at [57, 172] on div "Section #cus" at bounding box center [92, 175] width 117 height 17
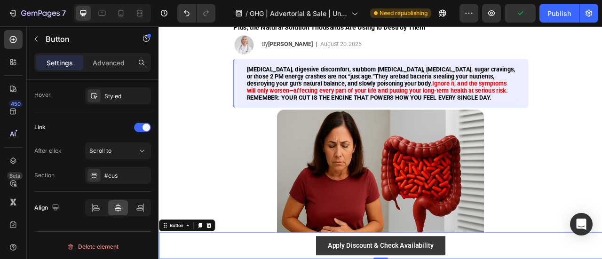
scroll to position [0, 0]
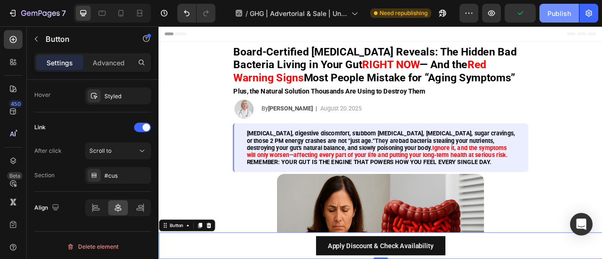
click at [569, 16] on div "Publish" at bounding box center [560, 13] width 24 height 10
